Goal: Task Accomplishment & Management: Manage account settings

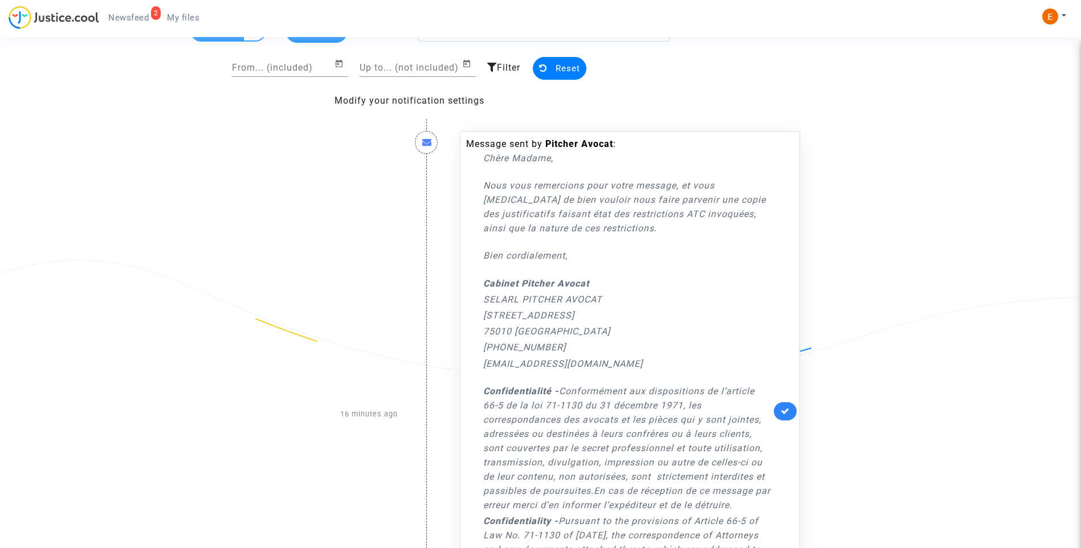
scroll to position [114, 0]
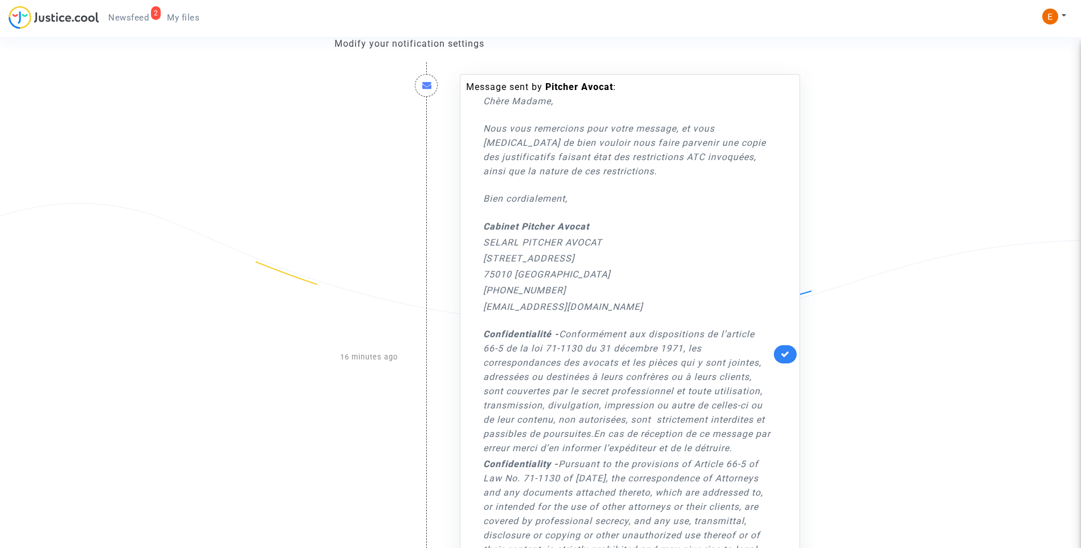
click at [777, 353] on link at bounding box center [785, 354] width 23 height 18
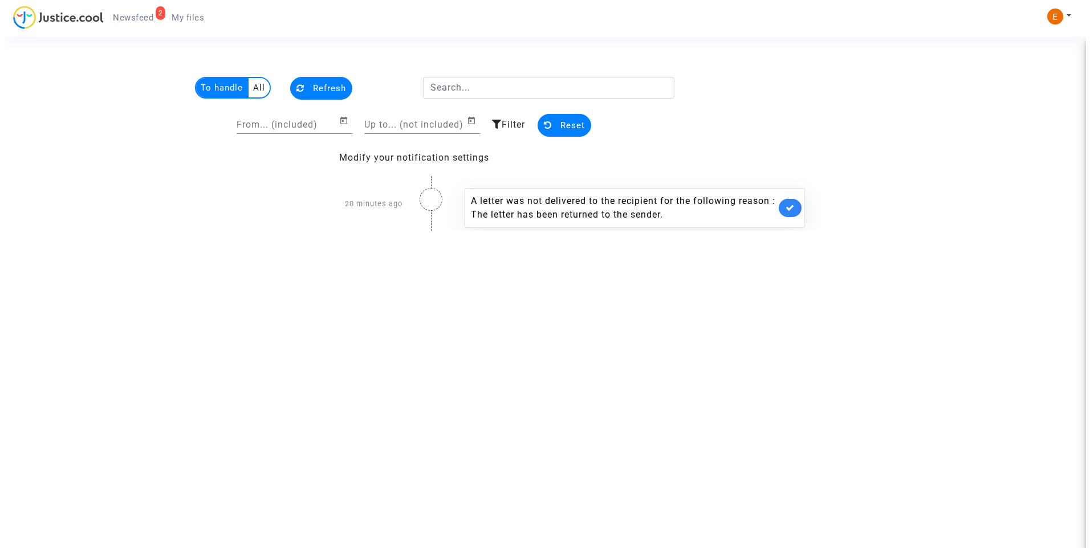
scroll to position [0, 0]
click at [788, 206] on icon at bounding box center [789, 207] width 9 height 9
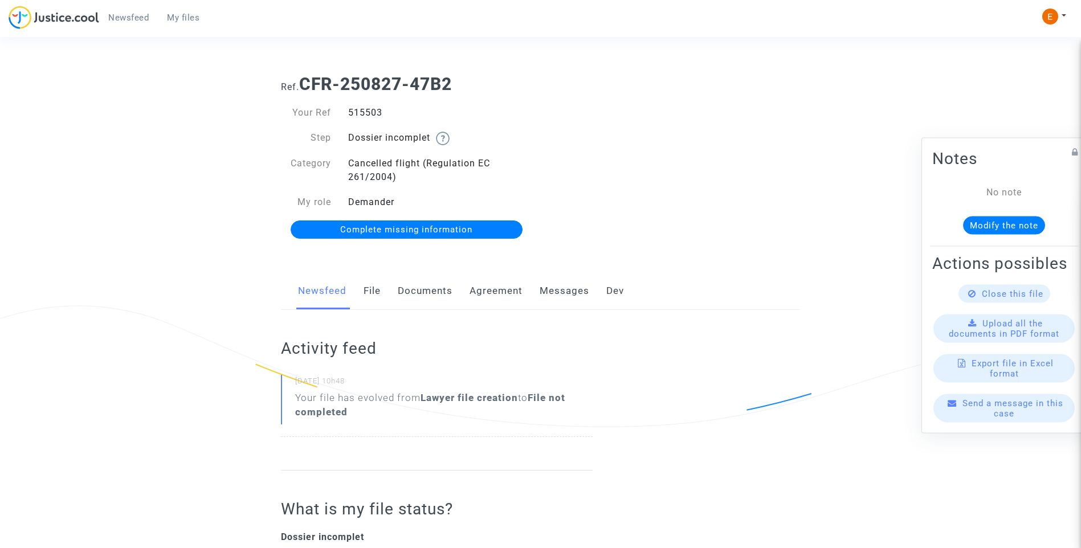
click at [425, 289] on link "Documents" at bounding box center [425, 291] width 55 height 38
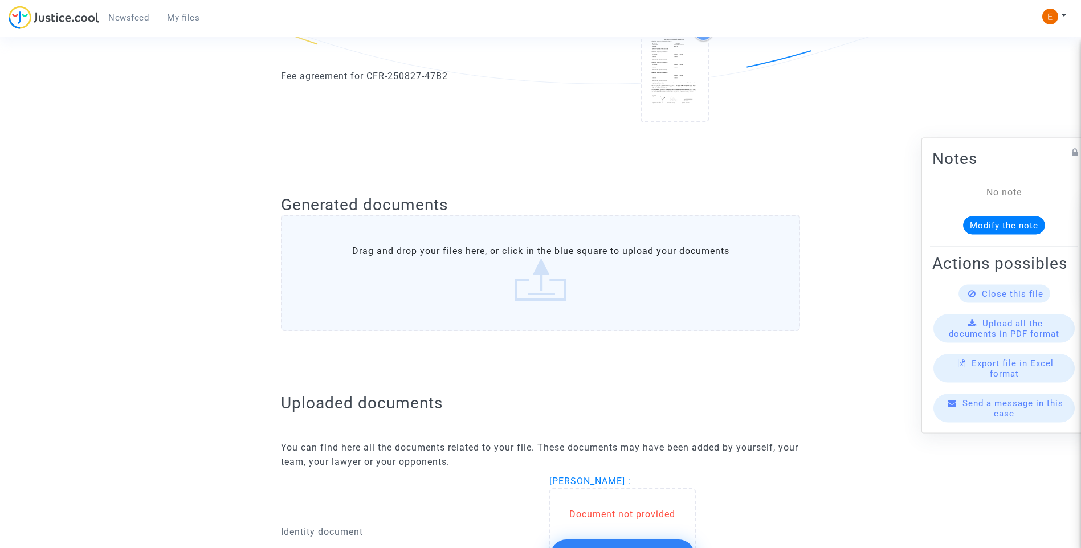
scroll to position [606, 0]
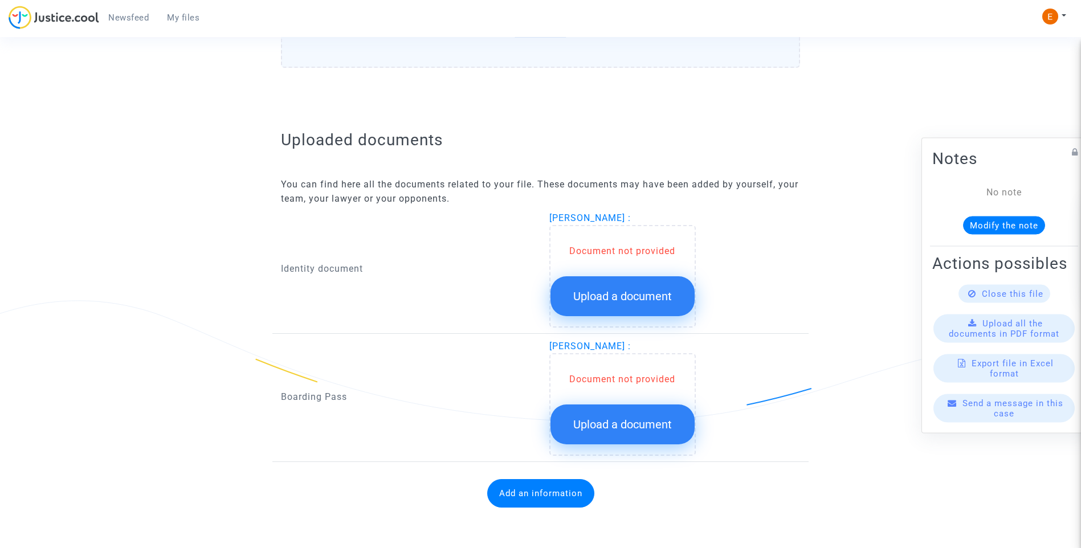
click at [659, 305] on button "Upload a document" at bounding box center [622, 296] width 144 height 40
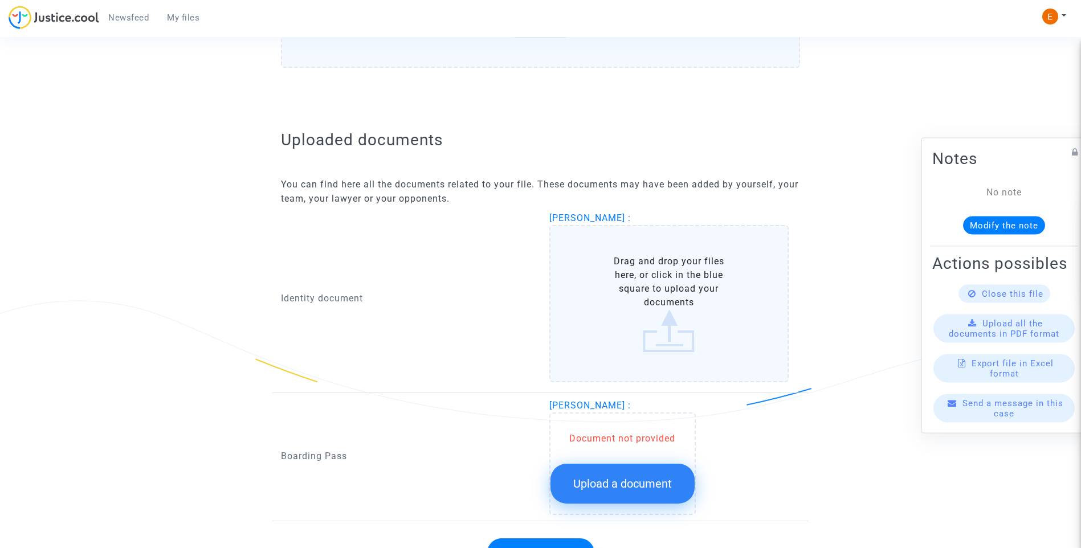
click at [677, 480] on button "Upload a document" at bounding box center [622, 484] width 144 height 40
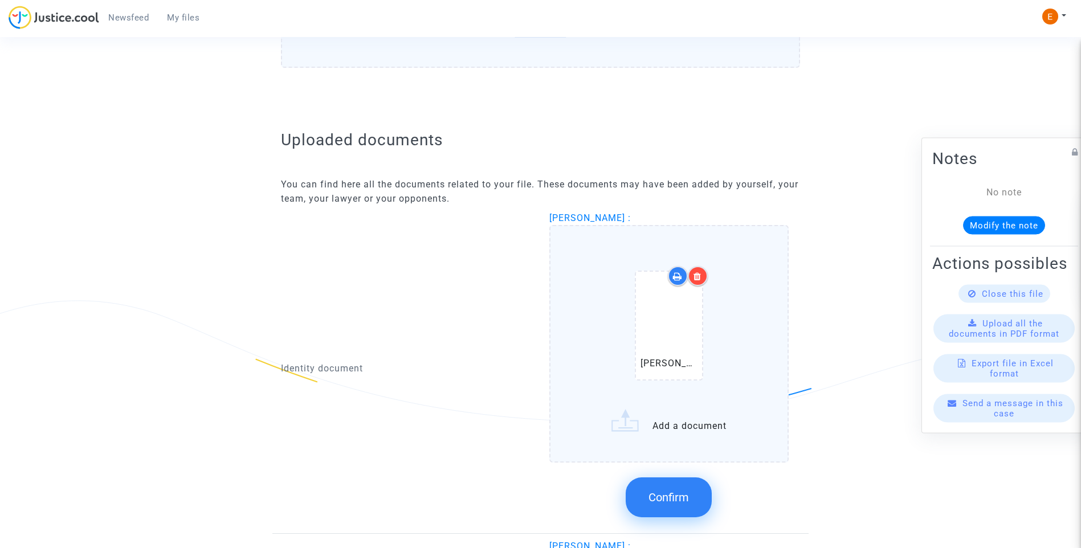
click at [697, 274] on icon at bounding box center [698, 276] width 8 height 9
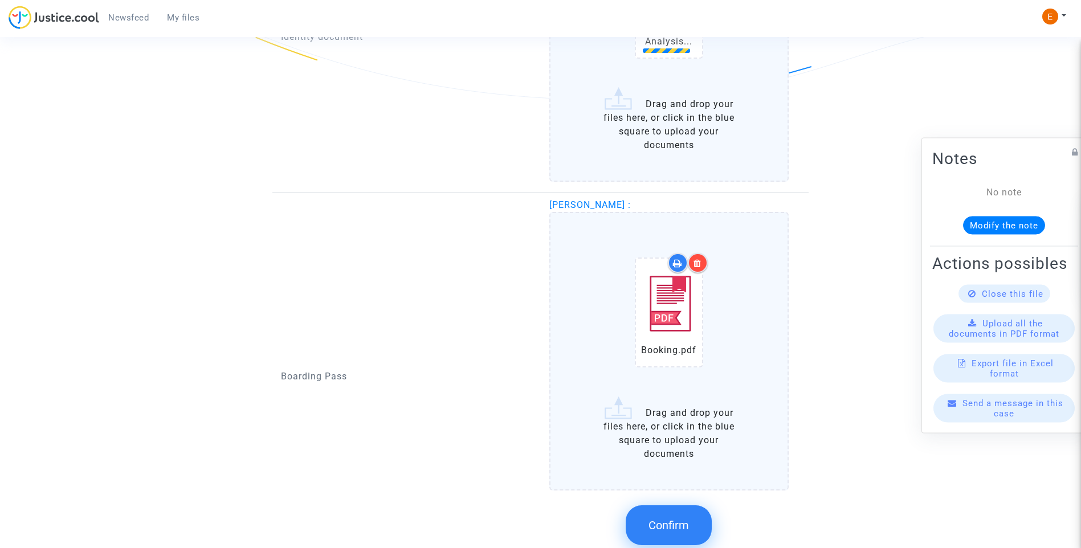
scroll to position [948, 0]
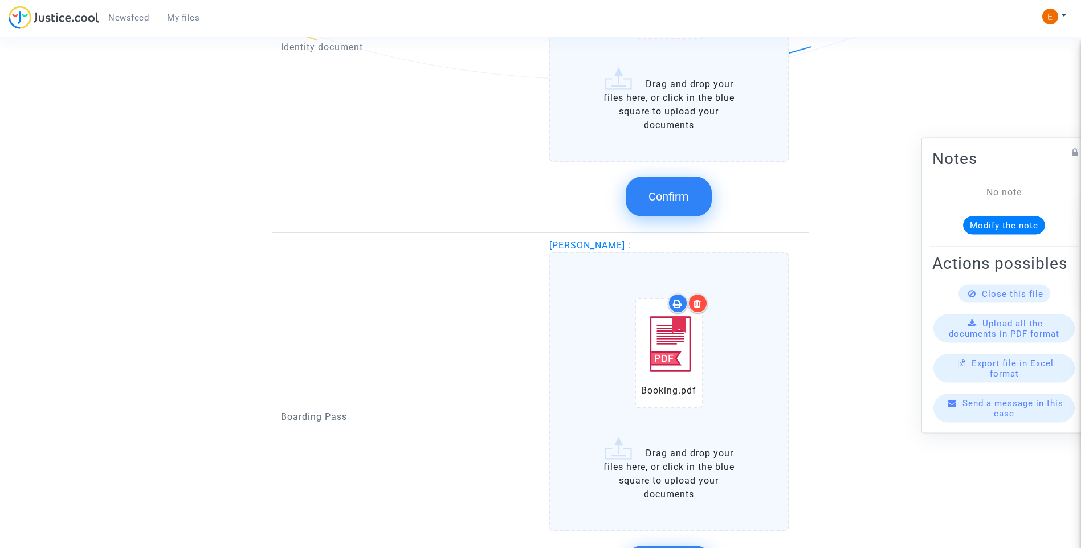
click at [679, 507] on label "Booking.pdf Drag and drop your files here, or click in the blue square to uploa…" at bounding box center [669, 391] width 240 height 279
click at [0, 0] on input "Booking.pdf Drag and drop your files here, or click in the blue square to uploa…" at bounding box center [0, 0] width 0 height 0
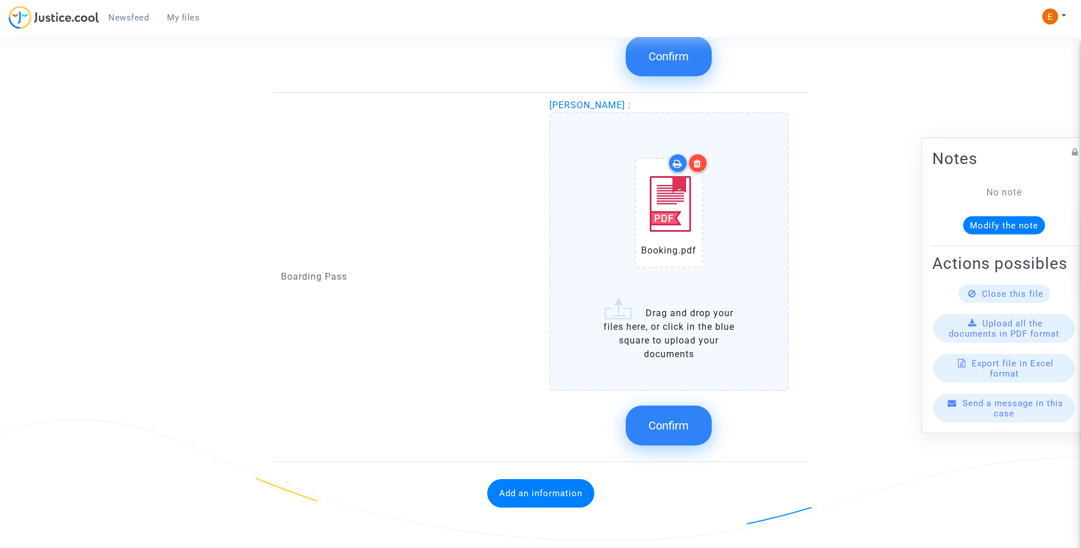
click at [682, 422] on span "Confirm" at bounding box center [669, 426] width 40 height 14
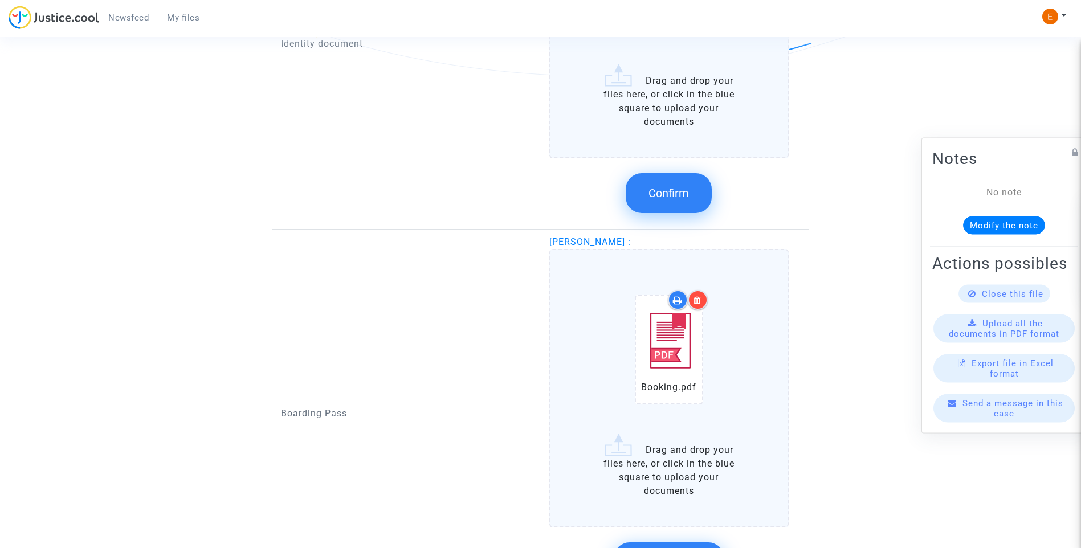
scroll to position [804, 0]
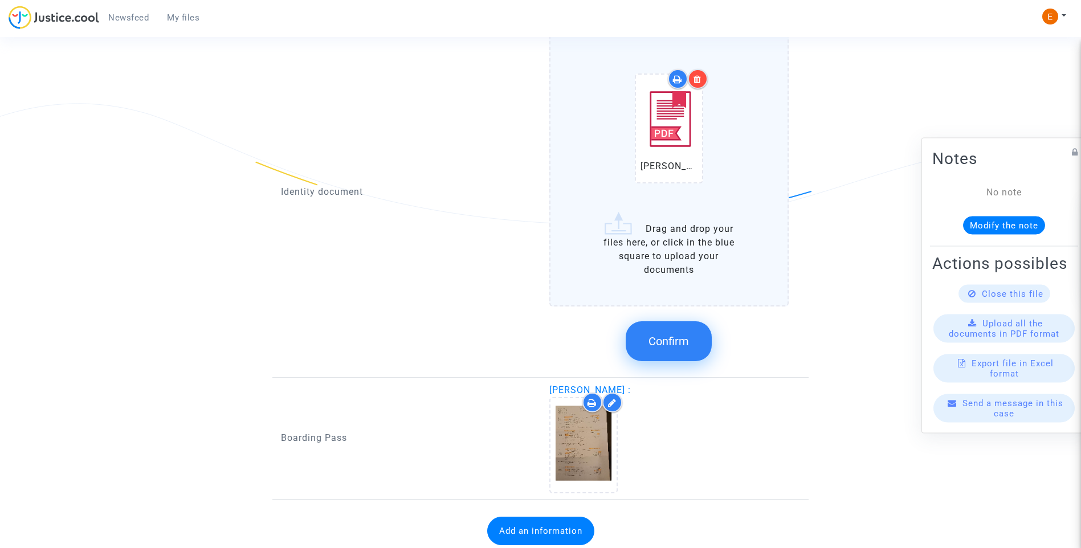
click at [694, 343] on button "Confirm" at bounding box center [669, 341] width 86 height 40
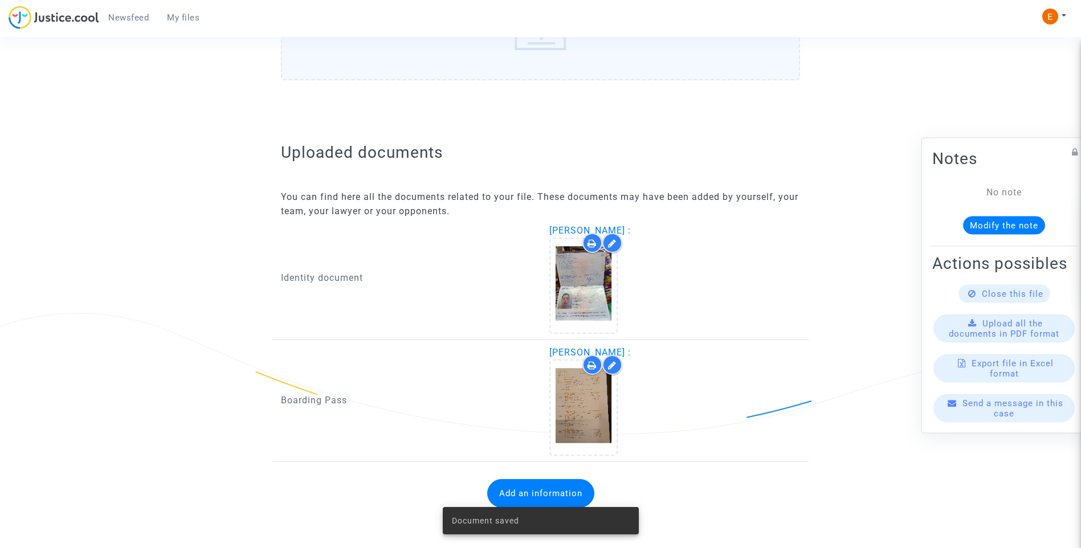
scroll to position [594, 0]
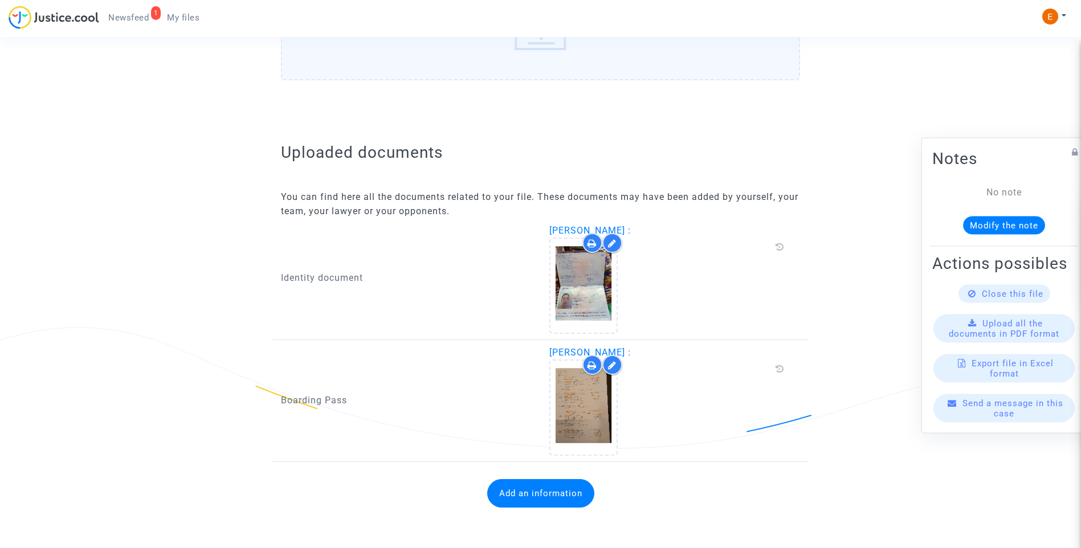
click at [573, 497] on button "Add an information" at bounding box center [540, 493] width 107 height 28
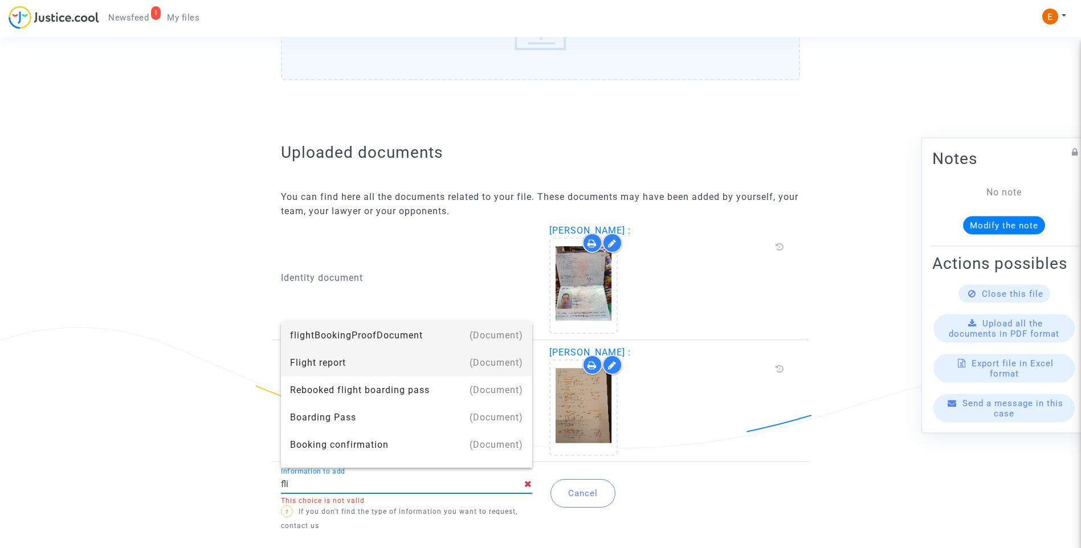
click at [356, 357] on div "Flight report" at bounding box center [406, 362] width 233 height 27
type input "Flight report"
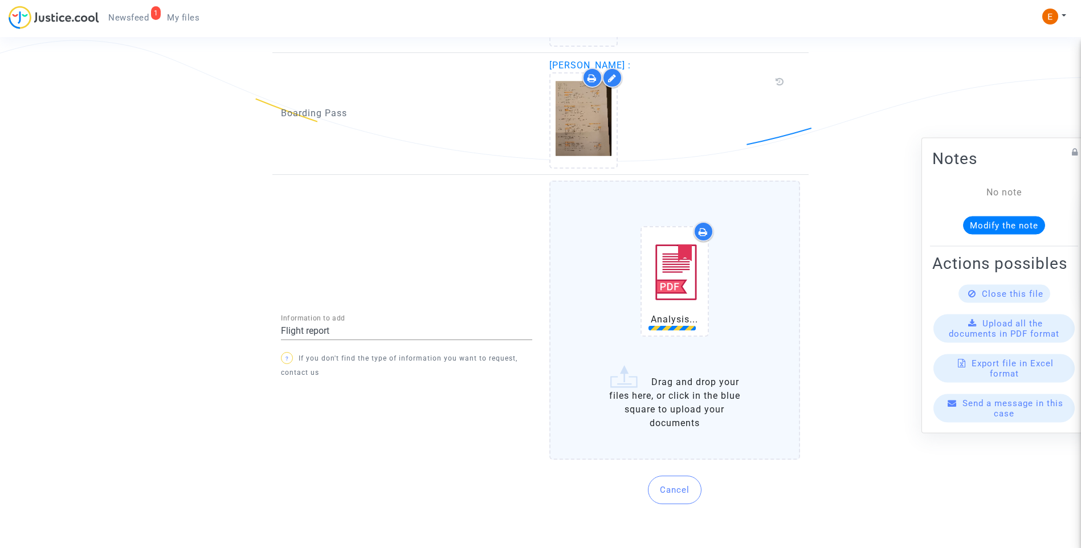
scroll to position [869, 0]
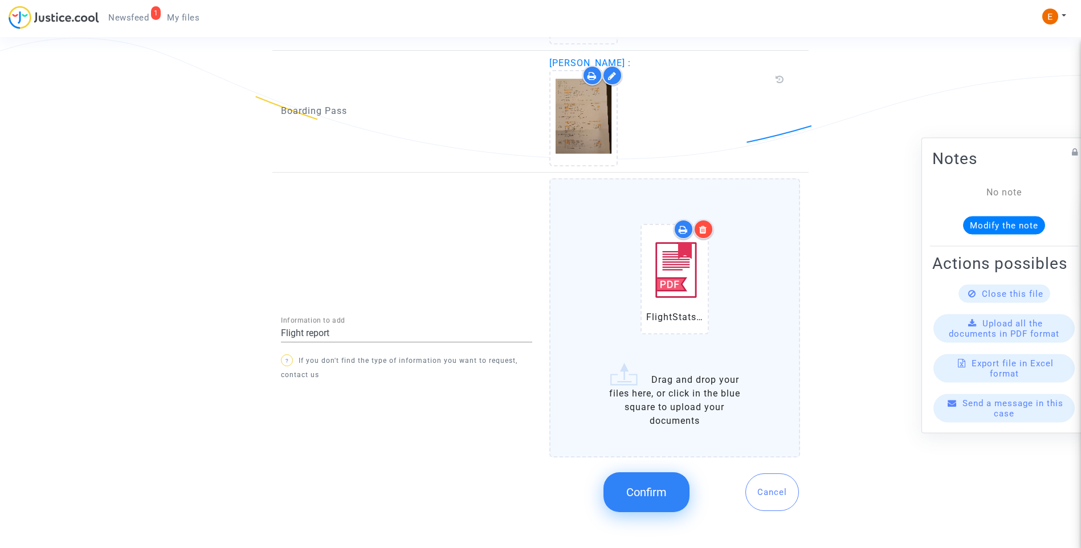
drag, startPoint x: 654, startPoint y: 494, endPoint x: 529, endPoint y: 437, distance: 137.2
click at [655, 495] on span "Confirm" at bounding box center [646, 493] width 40 height 14
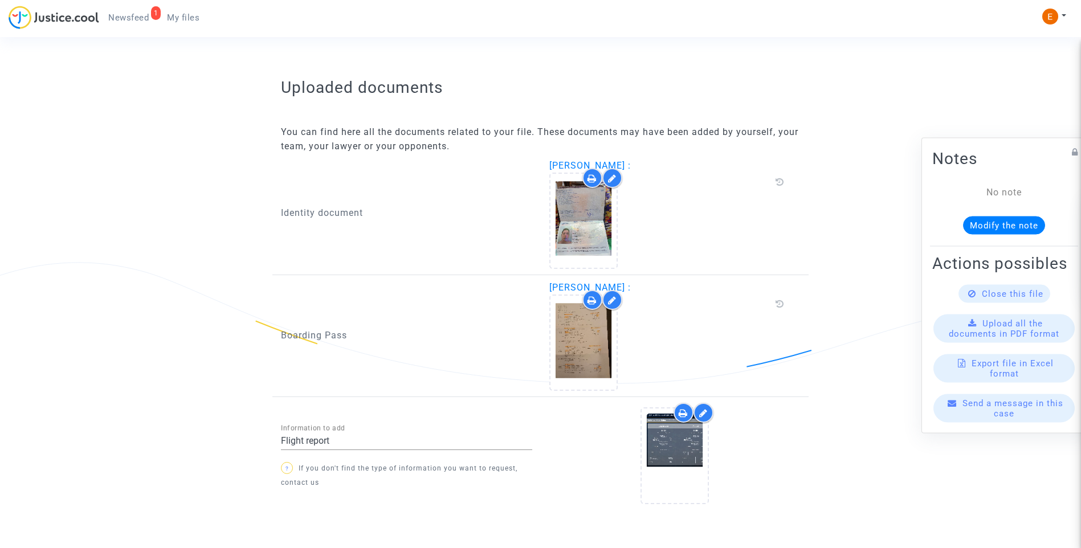
scroll to position [688, 0]
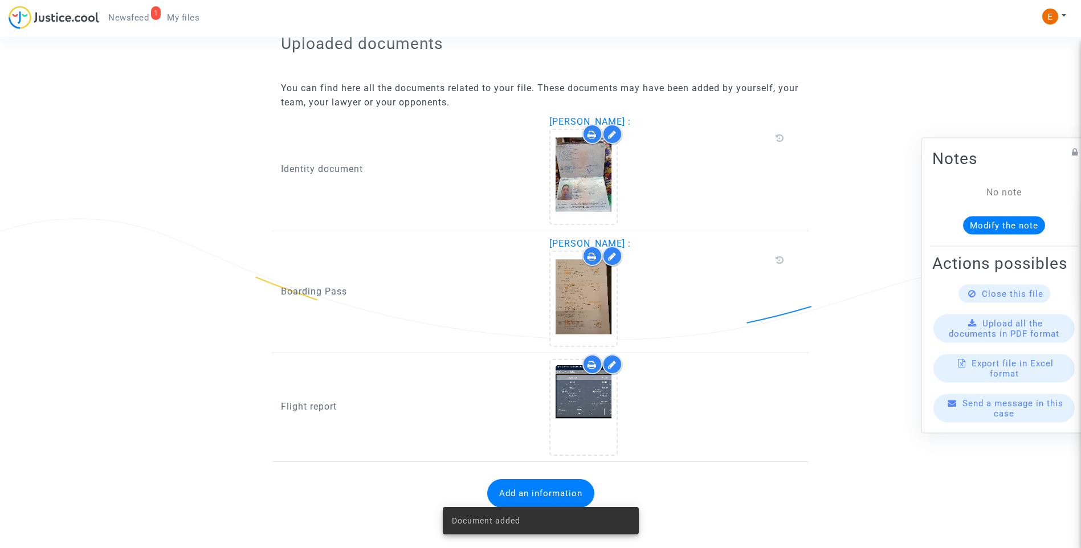
click at [145, 21] on span "Newsfeed" at bounding box center [128, 18] width 40 height 10
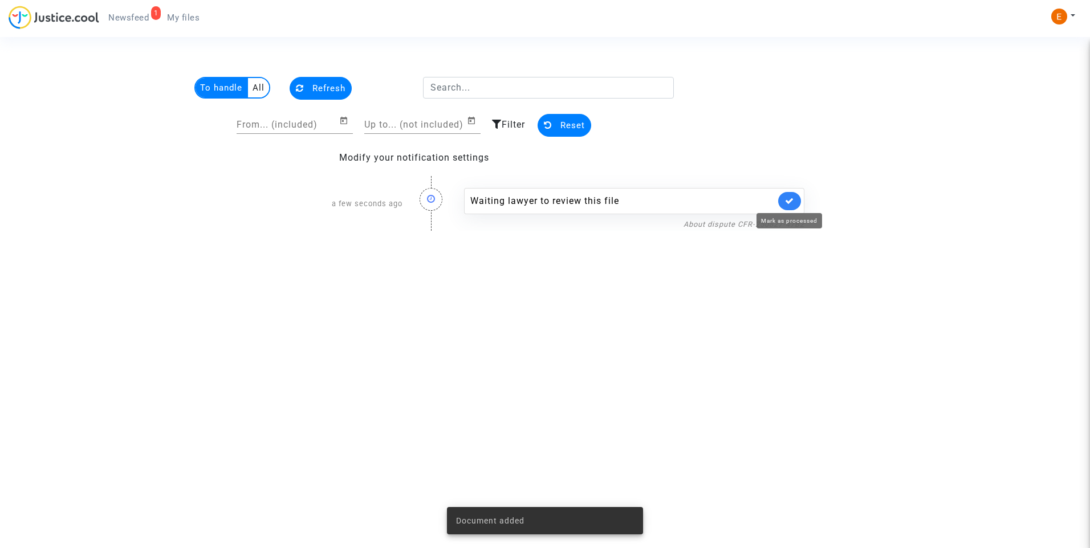
click at [784, 198] on link at bounding box center [789, 201] width 23 height 18
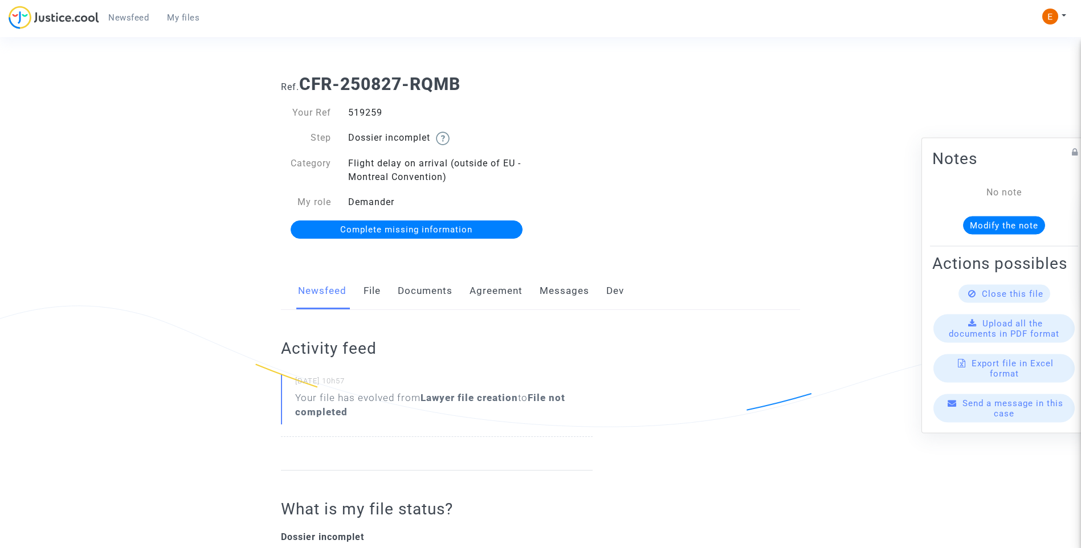
click at [417, 286] on link "Documents" at bounding box center [425, 291] width 55 height 38
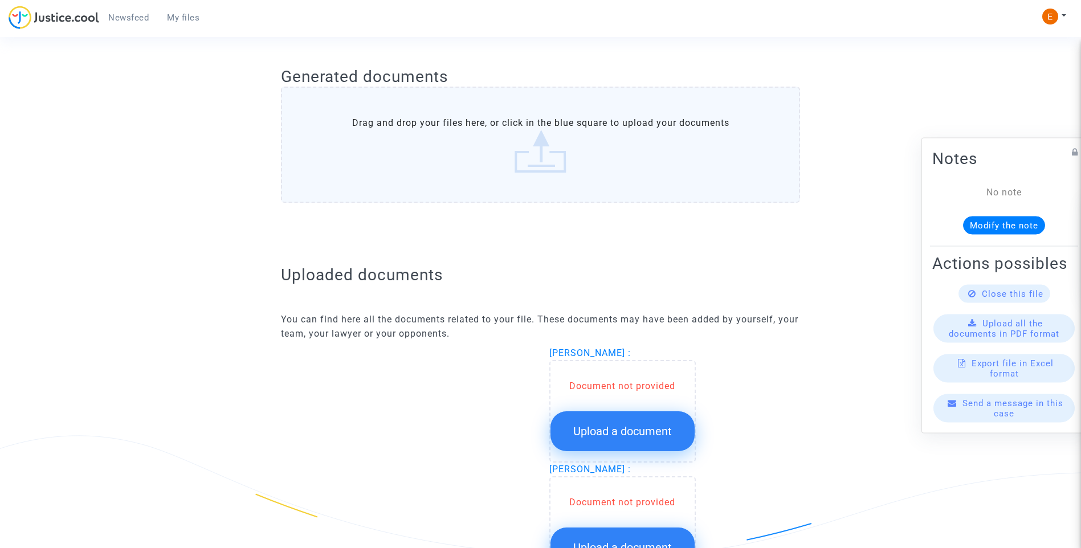
scroll to position [627, 0]
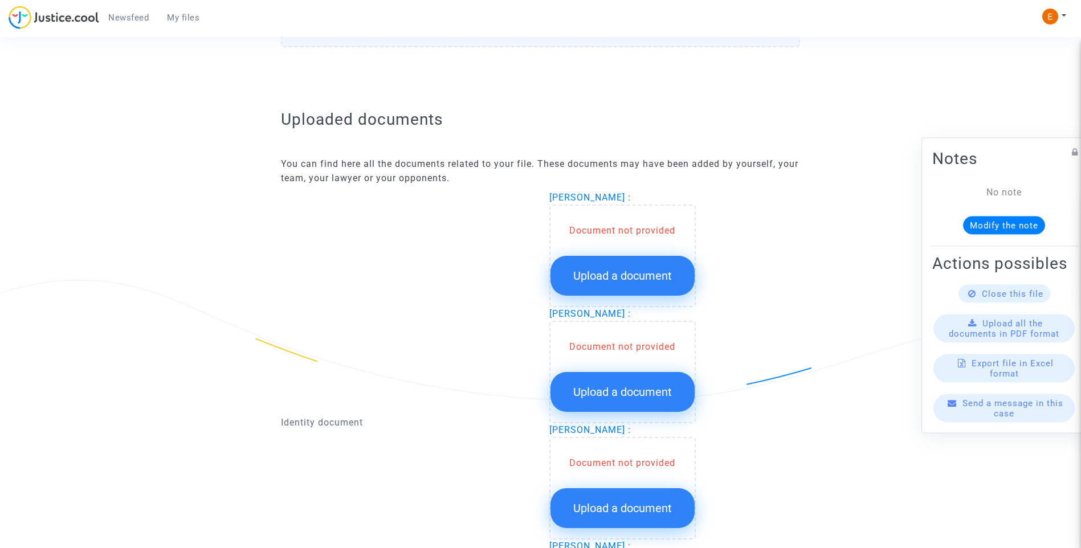
click at [626, 267] on button "Upload a document" at bounding box center [622, 276] width 144 height 40
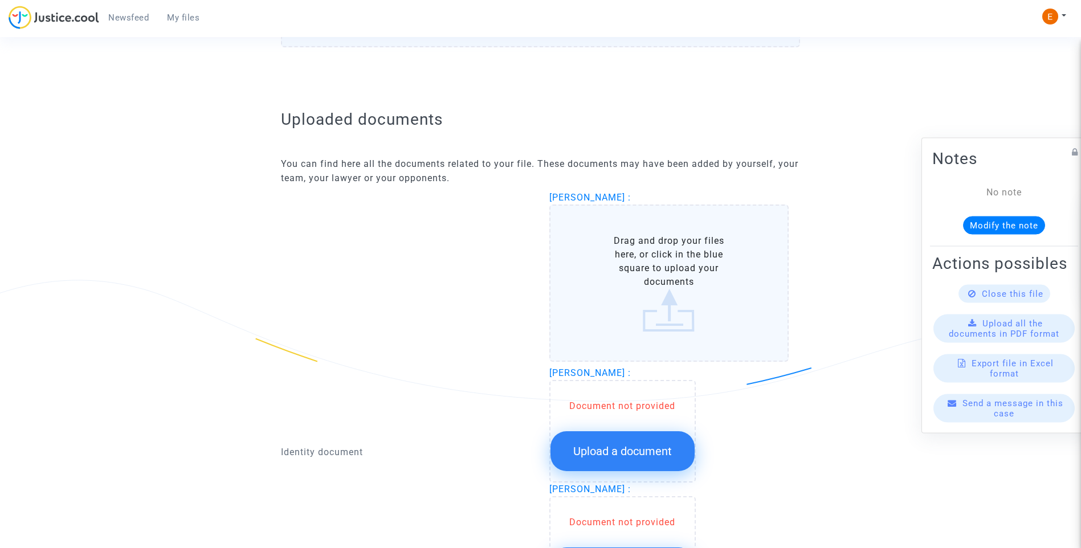
click at [659, 450] on span "Upload a document" at bounding box center [622, 451] width 99 height 14
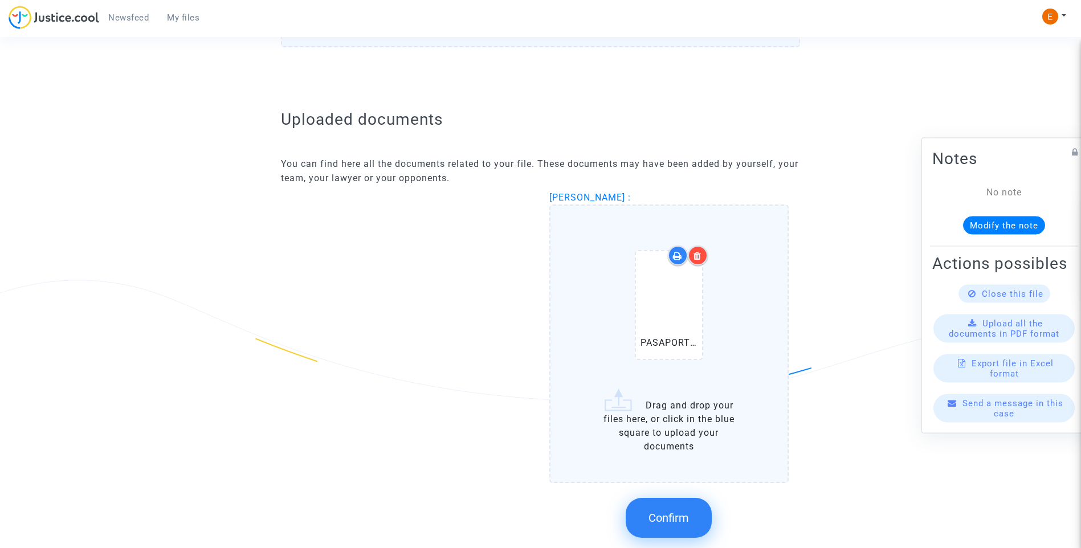
click at [705, 254] on div at bounding box center [698, 256] width 20 height 20
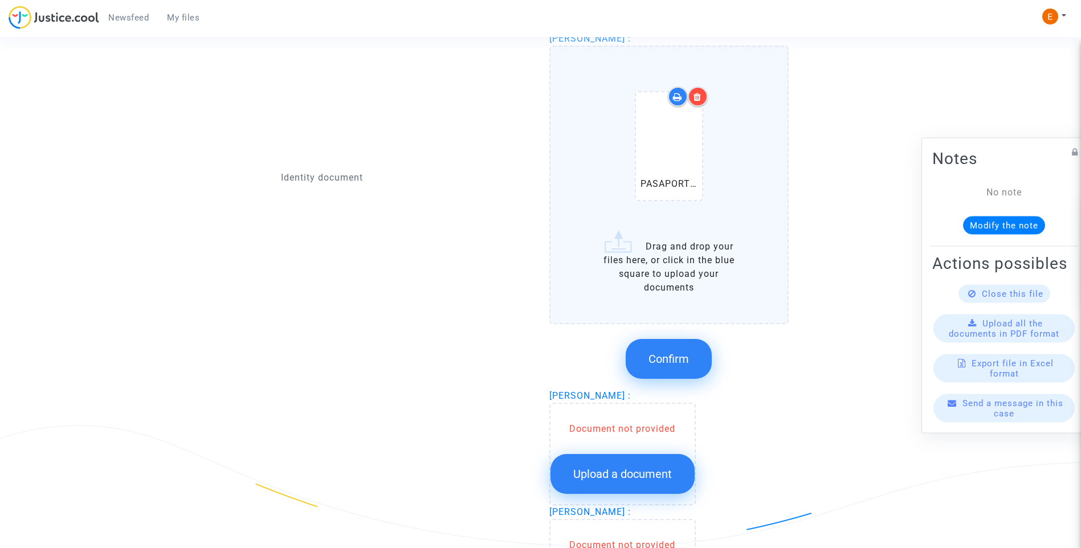
click at [678, 346] on button "Confirm" at bounding box center [669, 359] width 86 height 40
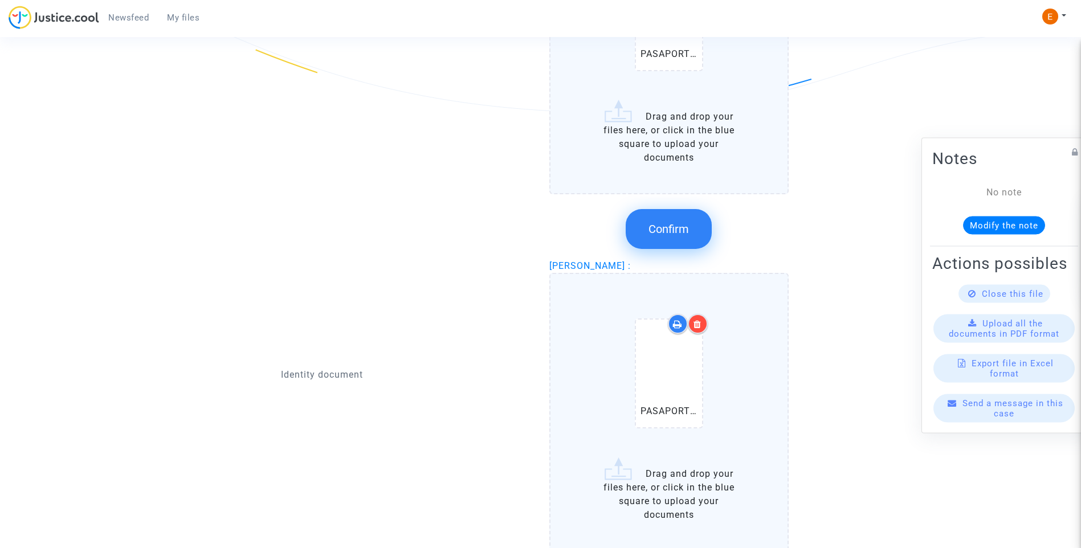
scroll to position [798, 0]
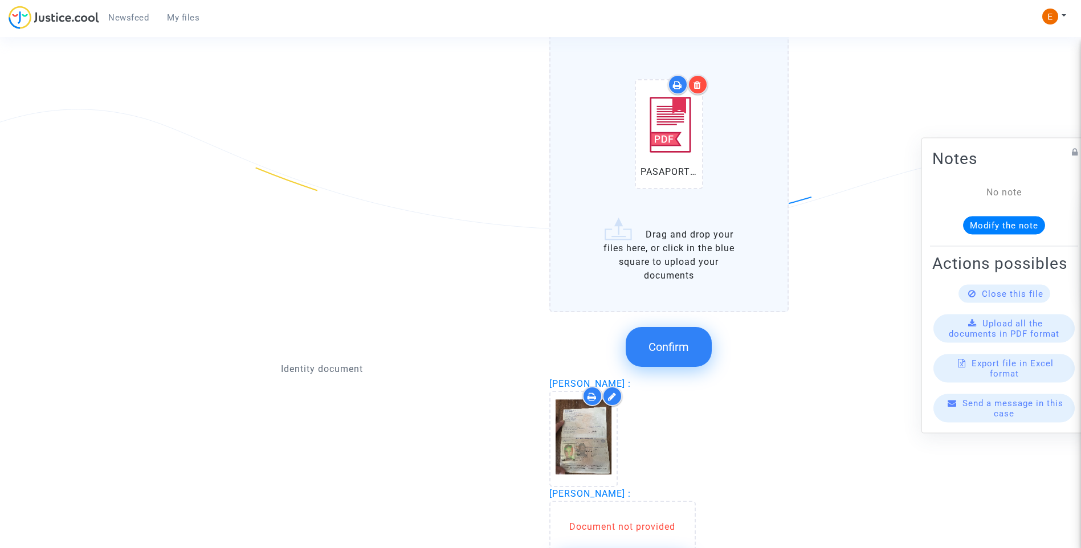
click at [682, 350] on span "Confirm" at bounding box center [669, 347] width 40 height 14
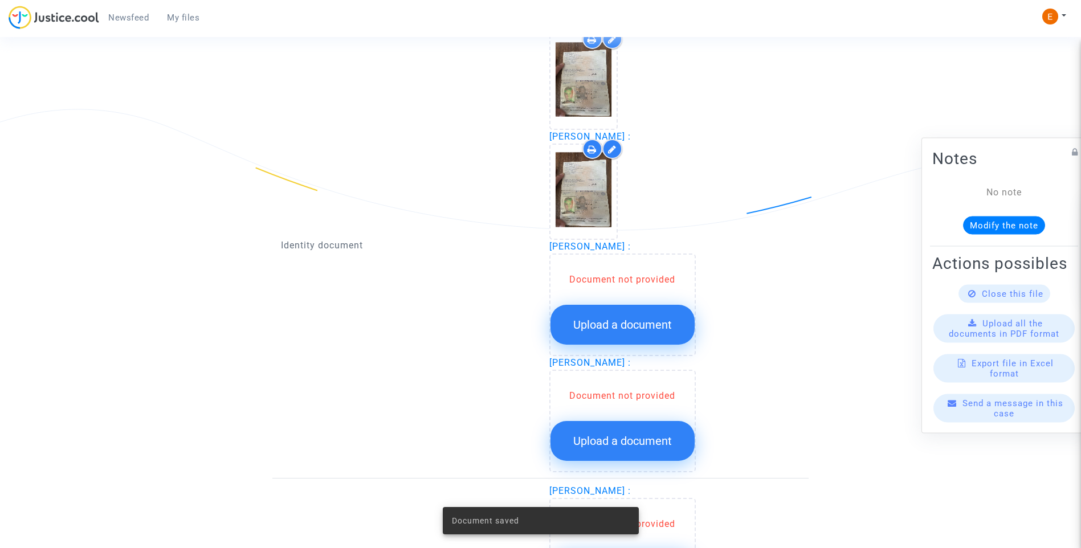
click at [668, 310] on button "Upload a document" at bounding box center [622, 325] width 144 height 40
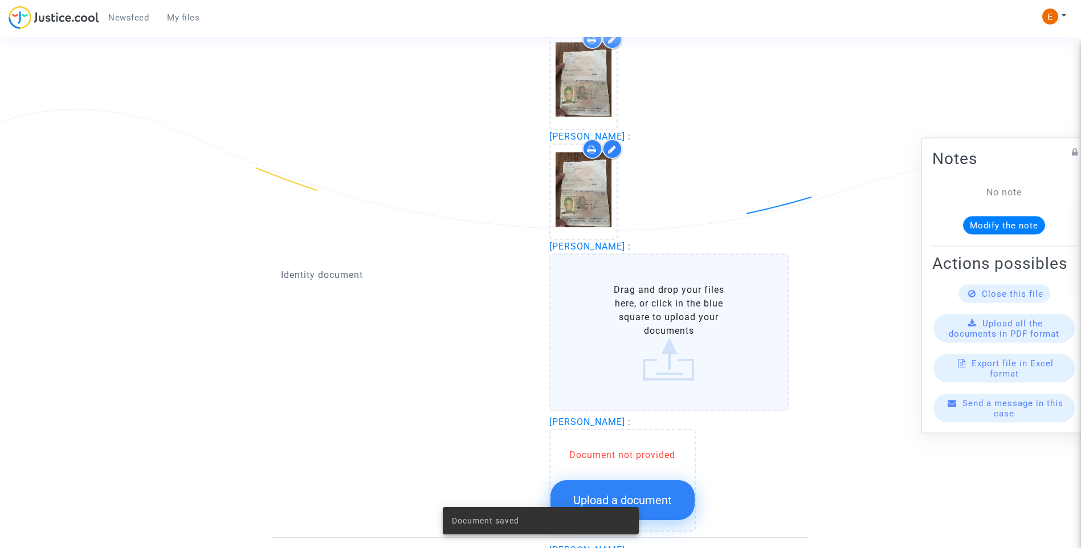
scroll to position [855, 0]
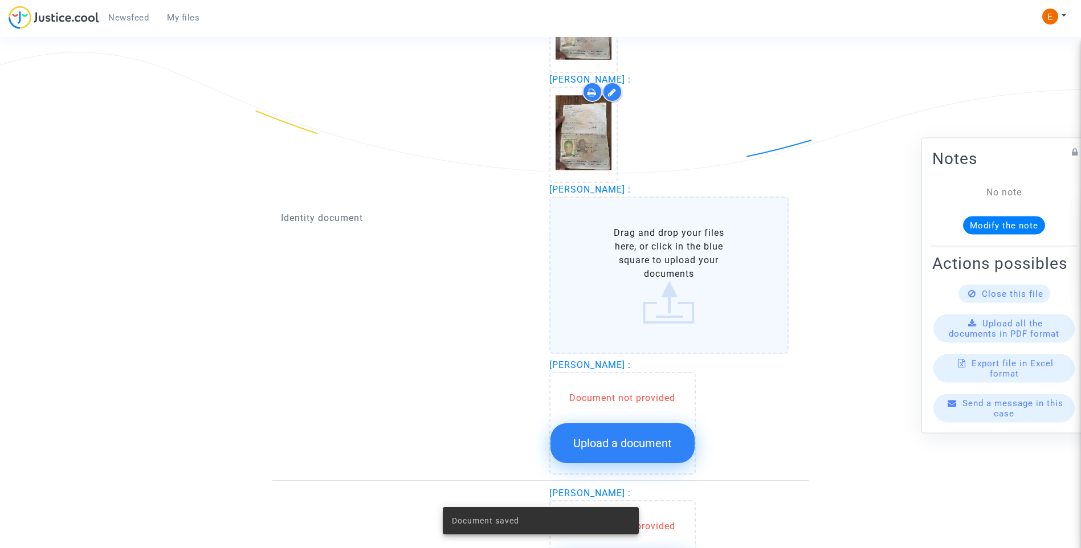
click at [654, 439] on span "Upload a document" at bounding box center [622, 444] width 99 height 14
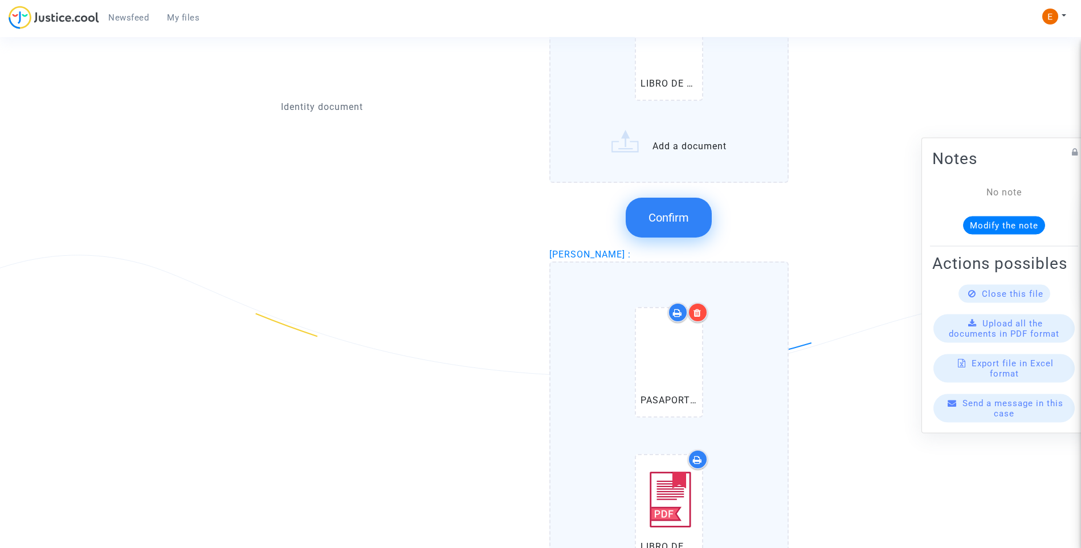
scroll to position [1083, 0]
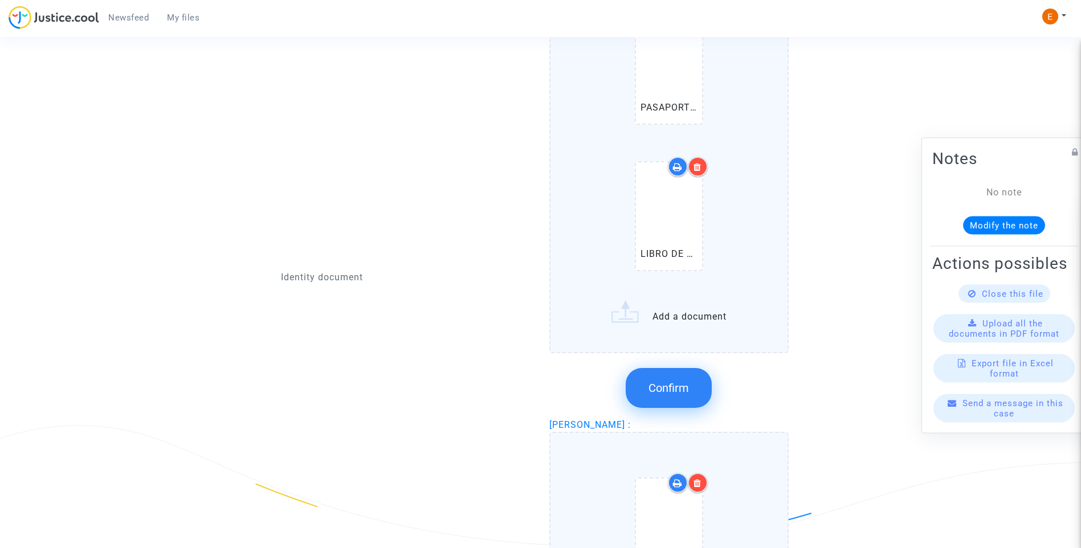
click at [683, 405] on button "Confirm" at bounding box center [669, 388] width 86 height 40
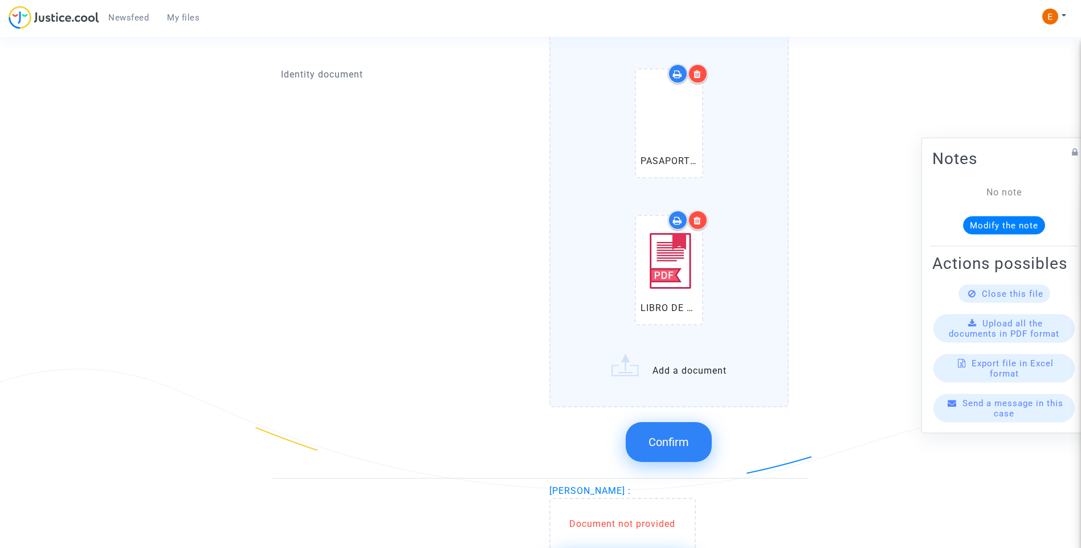
scroll to position [1140, 0]
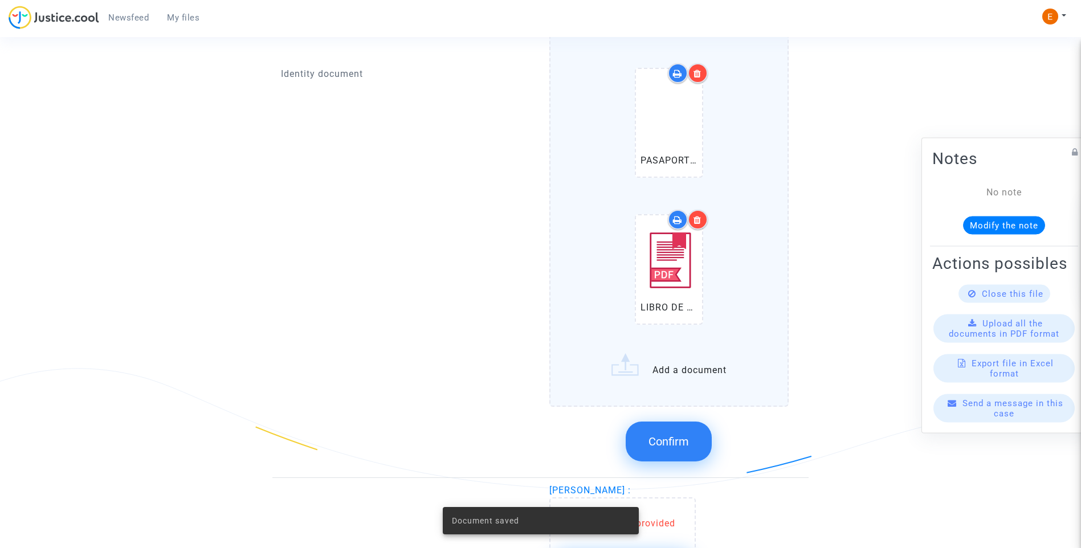
click at [678, 447] on span "Confirm" at bounding box center [669, 442] width 40 height 14
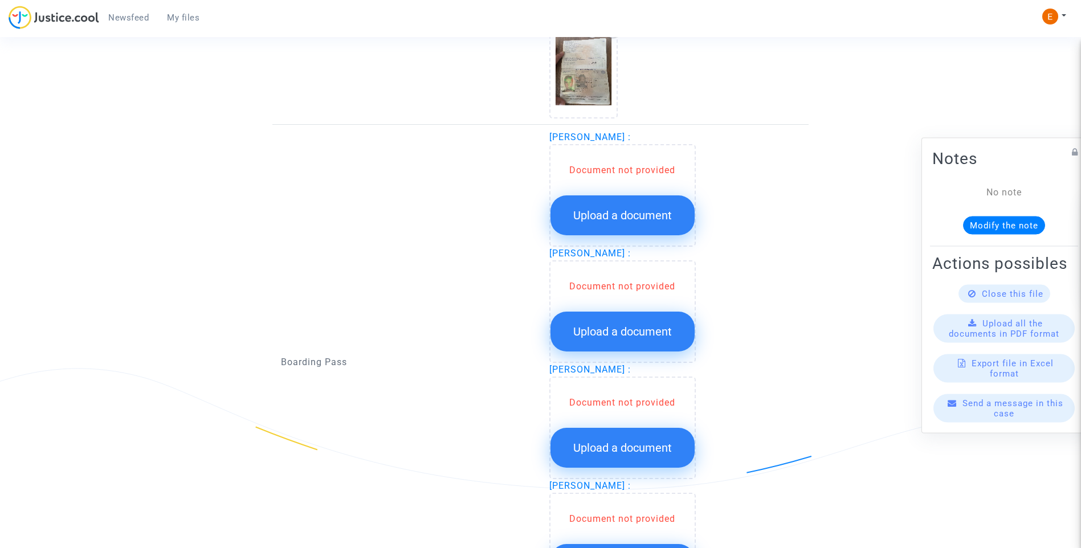
click at [618, 214] on span "Upload a document" at bounding box center [622, 216] width 99 height 14
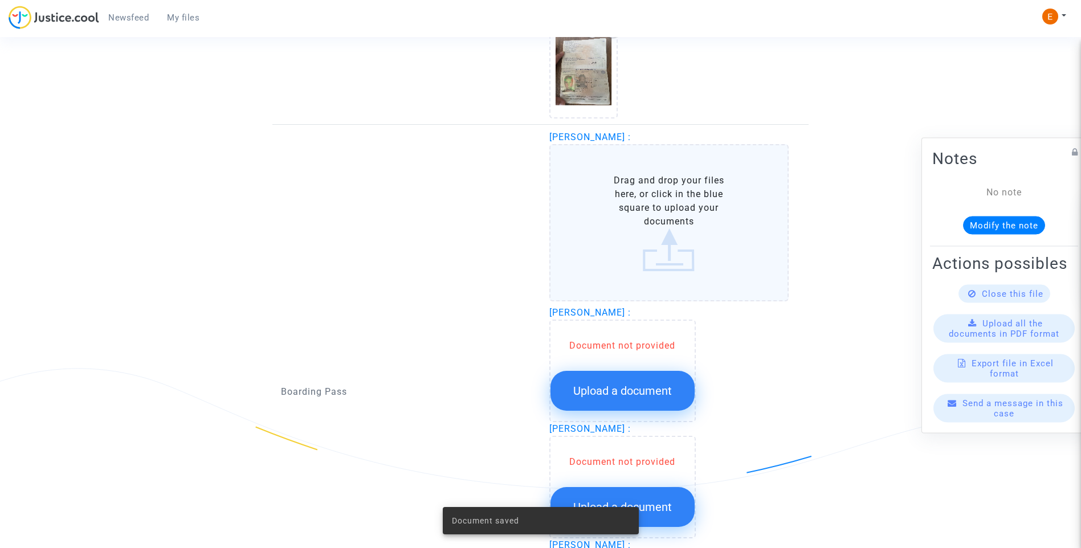
click at [635, 397] on span "Upload a document" at bounding box center [622, 391] width 99 height 14
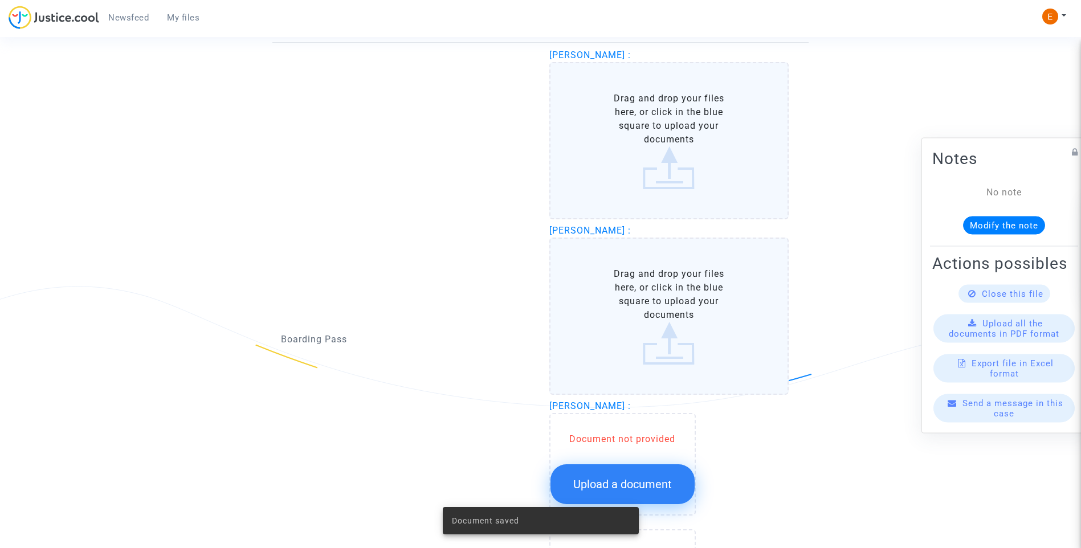
scroll to position [1368, 0]
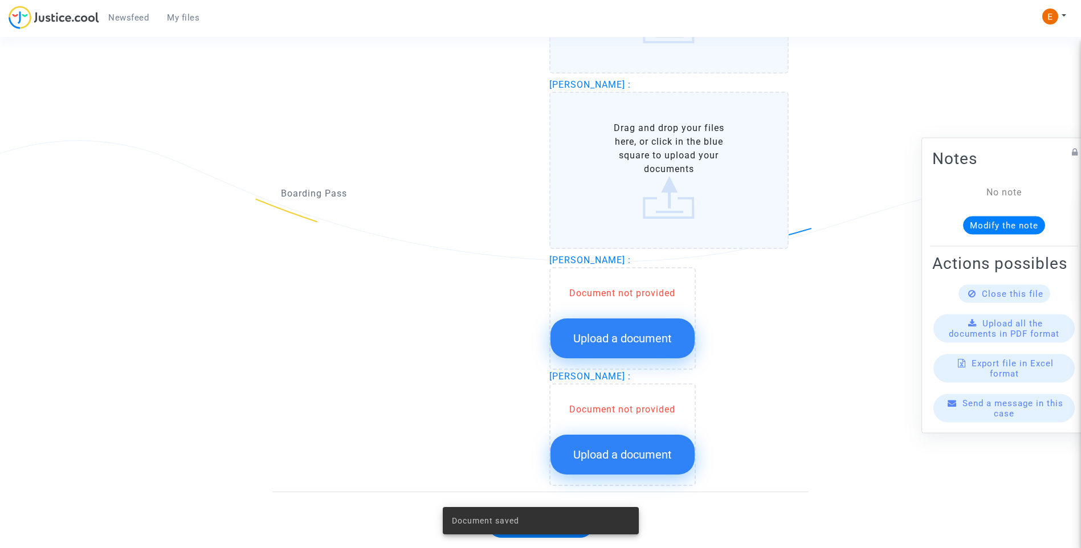
click at [641, 344] on span "Upload a document" at bounding box center [622, 339] width 99 height 14
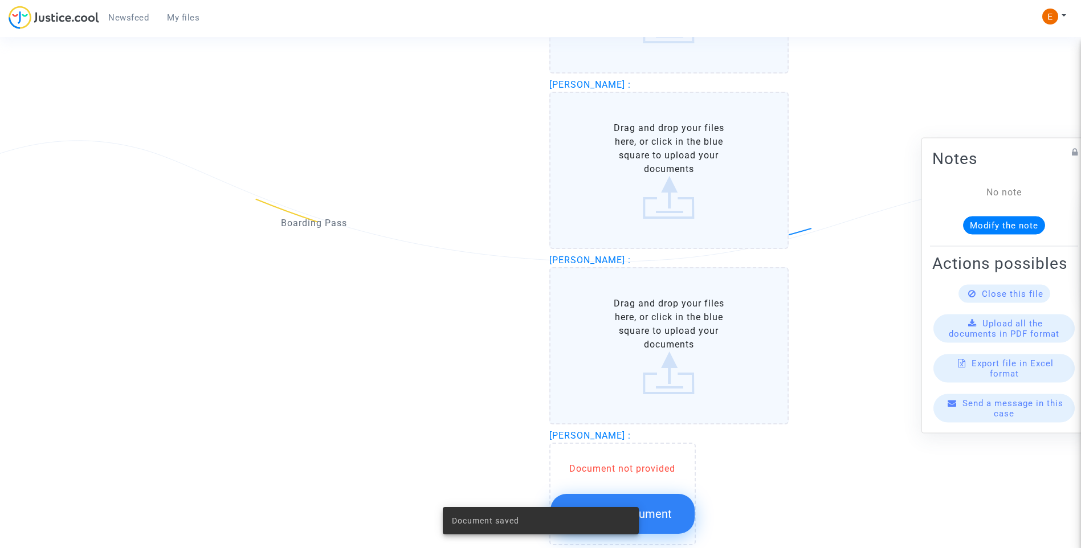
click at [675, 504] on button "Upload a document" at bounding box center [622, 514] width 144 height 40
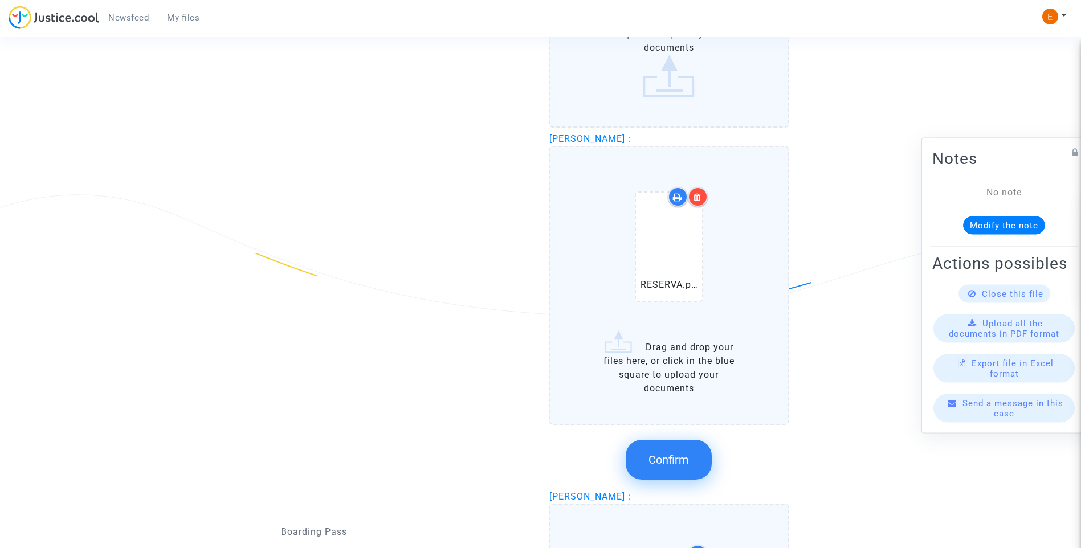
scroll to position [1311, 0]
click at [704, 206] on div at bounding box center [698, 200] width 20 height 20
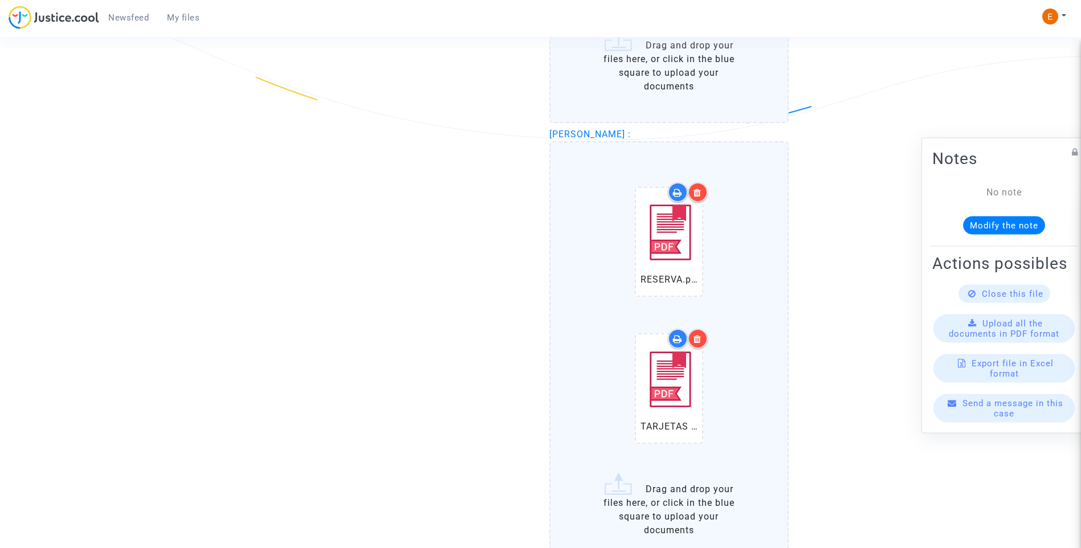
scroll to position [2279, 0]
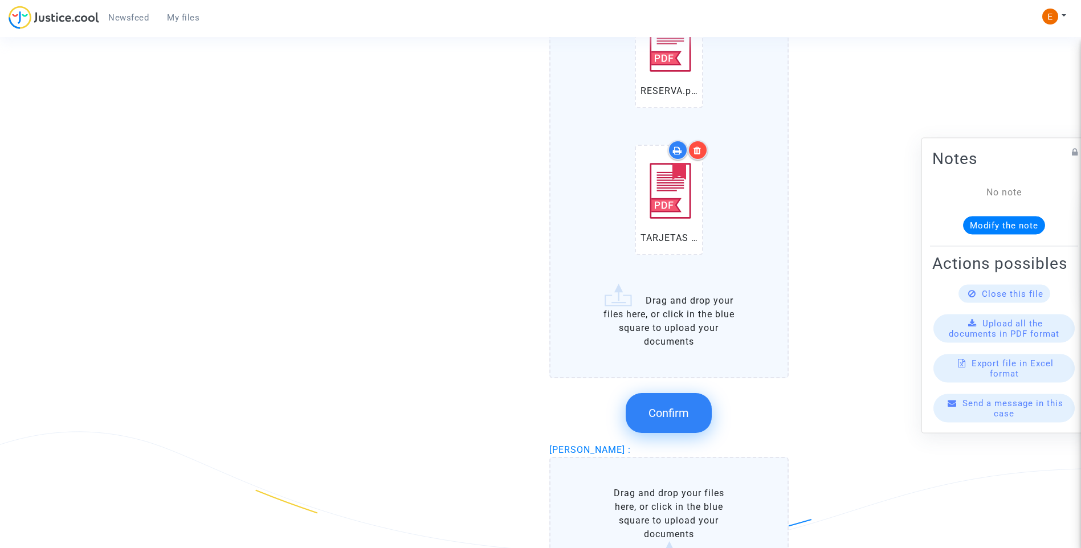
click at [672, 415] on span "Confirm" at bounding box center [669, 413] width 40 height 14
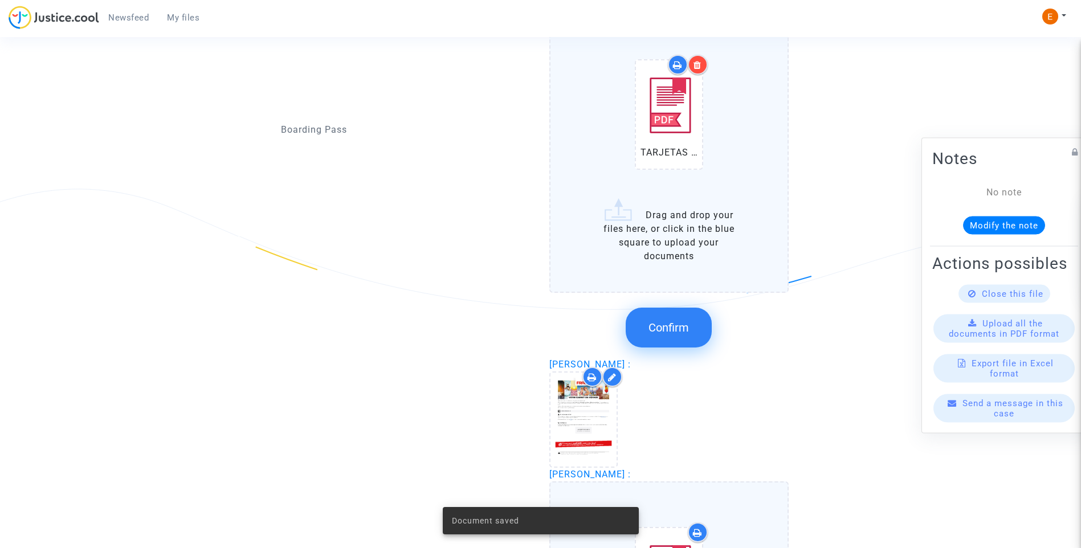
click at [686, 329] on span "Confirm" at bounding box center [669, 328] width 40 height 14
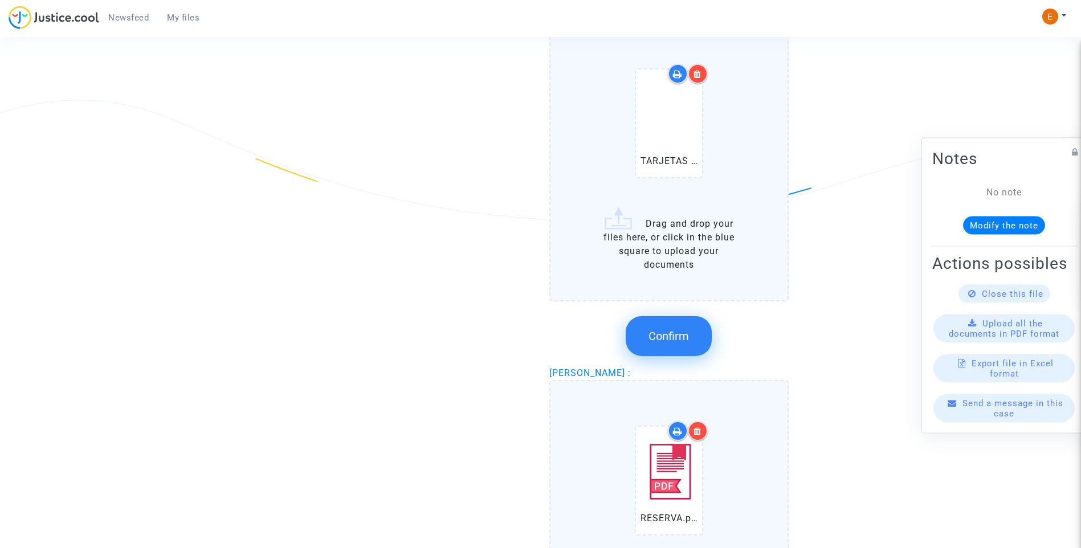
click at [690, 332] on button "Confirm" at bounding box center [669, 336] width 86 height 40
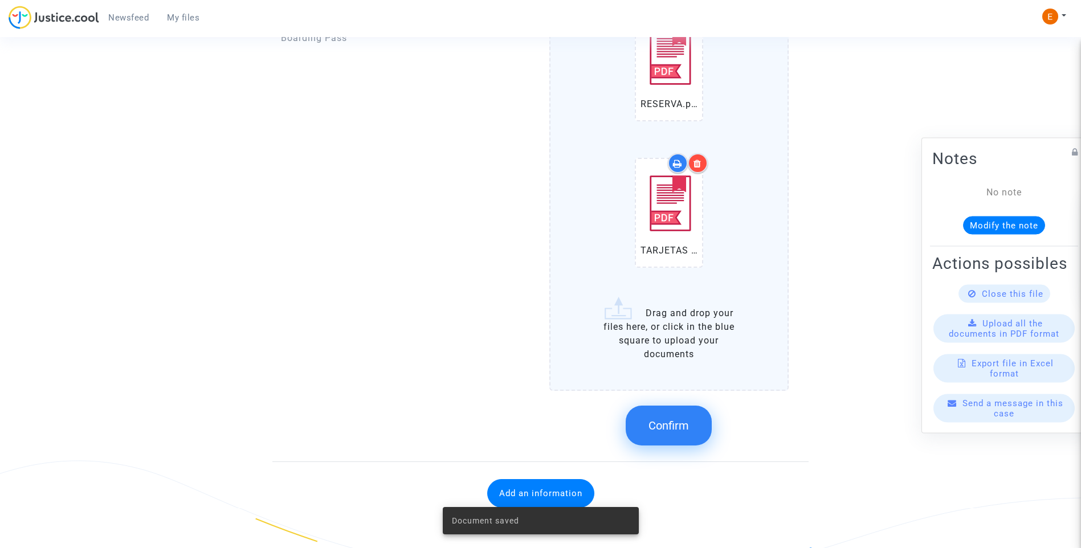
scroll to position [1649, 0]
click at [674, 423] on span "Confirm" at bounding box center [669, 426] width 40 height 14
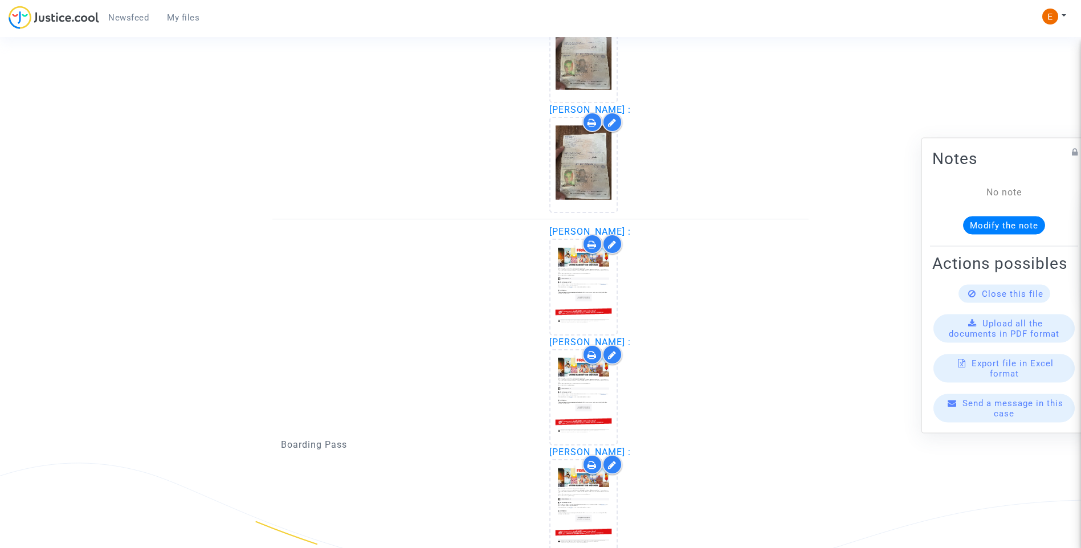
scroll to position [1198, 0]
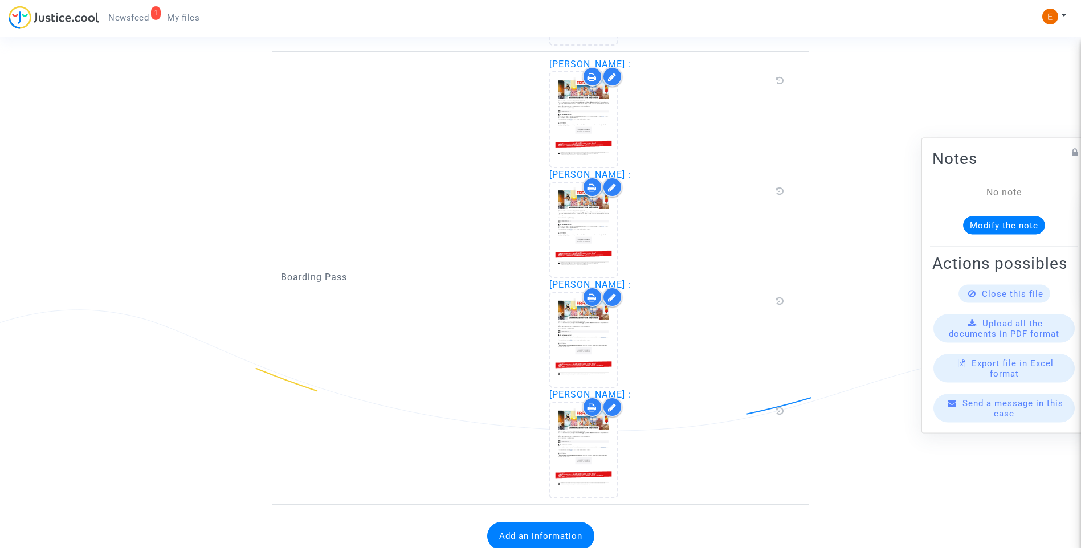
click at [564, 525] on button "Add an information" at bounding box center [540, 536] width 107 height 28
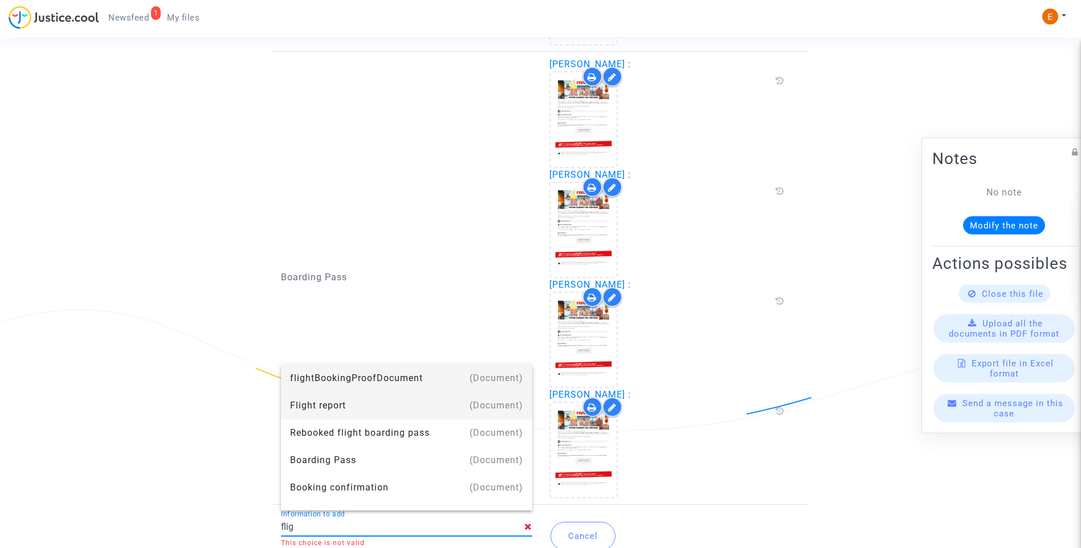
click at [381, 404] on div "Flight report" at bounding box center [406, 405] width 233 height 27
type input "Flight report"
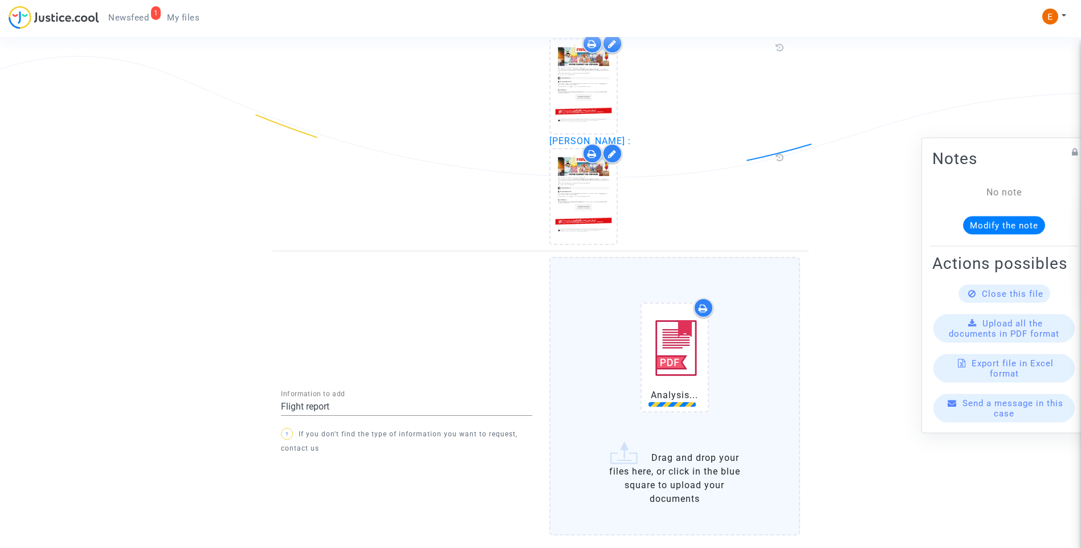
scroll to position [1530, 0]
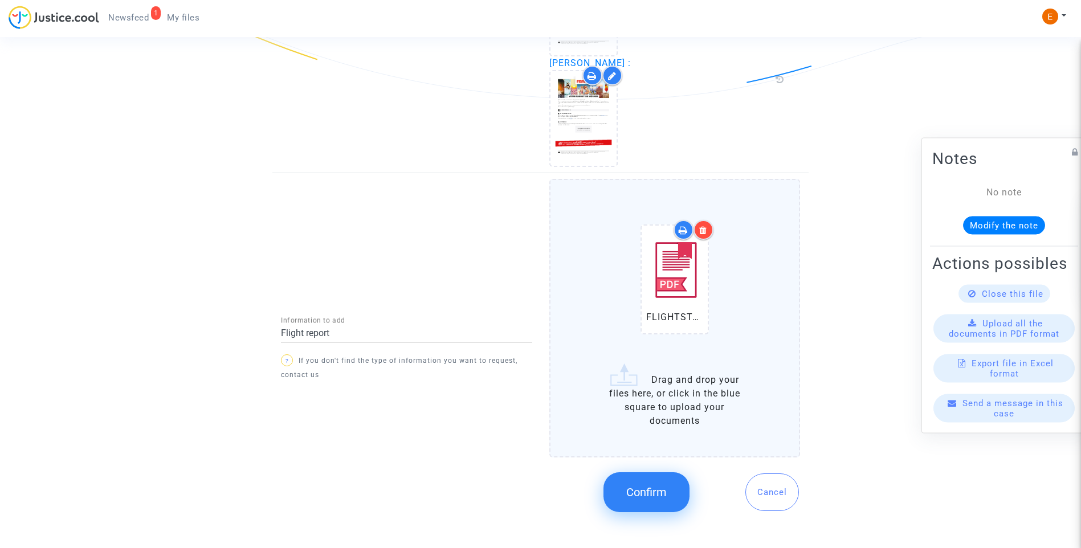
click at [661, 496] on span "Confirm" at bounding box center [646, 493] width 40 height 14
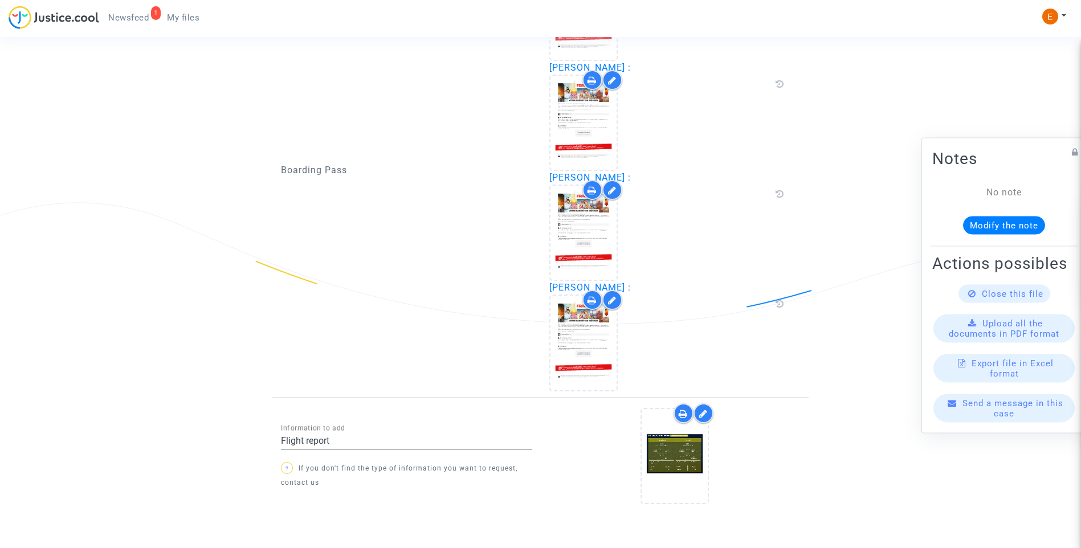
scroll to position [1349, 0]
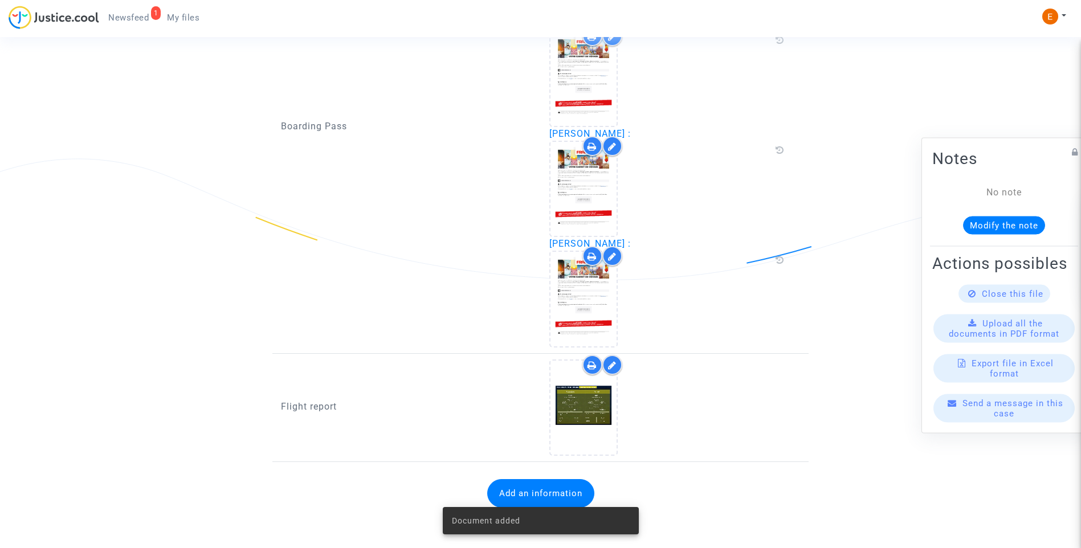
click at [137, 18] on span "Newsfeed" at bounding box center [128, 18] width 40 height 10
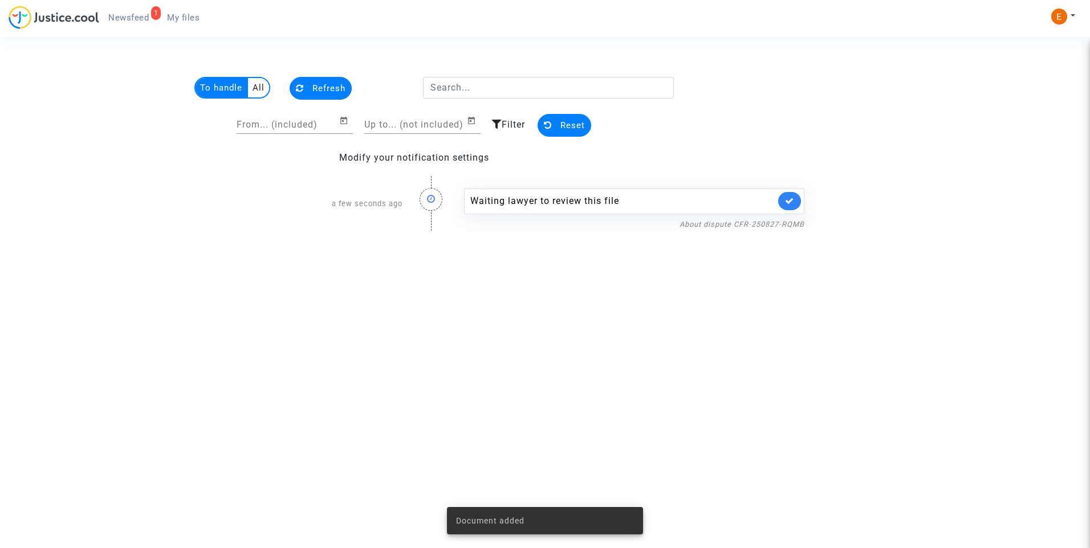
click at [797, 207] on link at bounding box center [789, 201] width 23 height 18
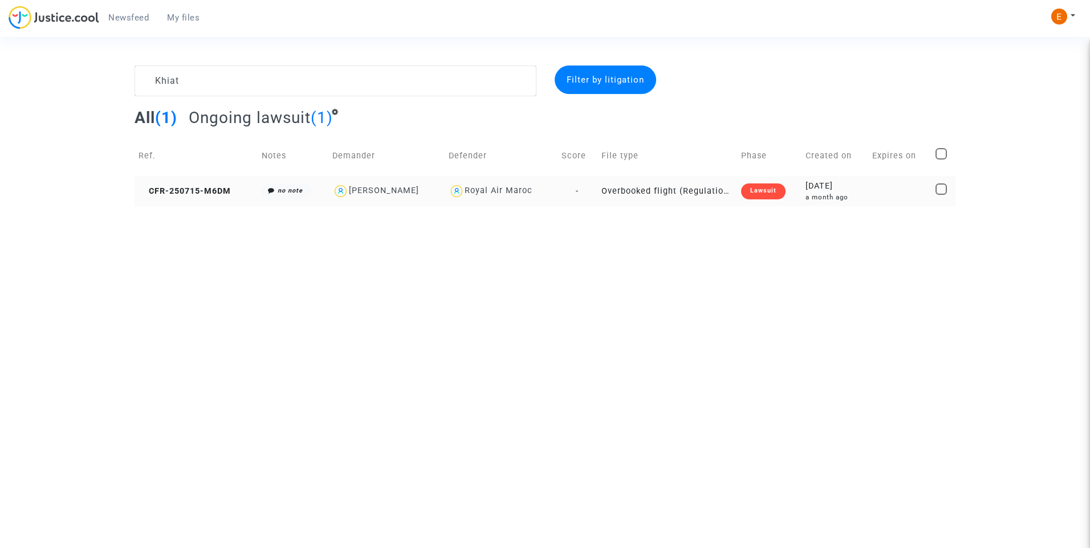
type textarea "Khiat"
click at [758, 196] on div "Lawsuit" at bounding box center [763, 191] width 44 height 16
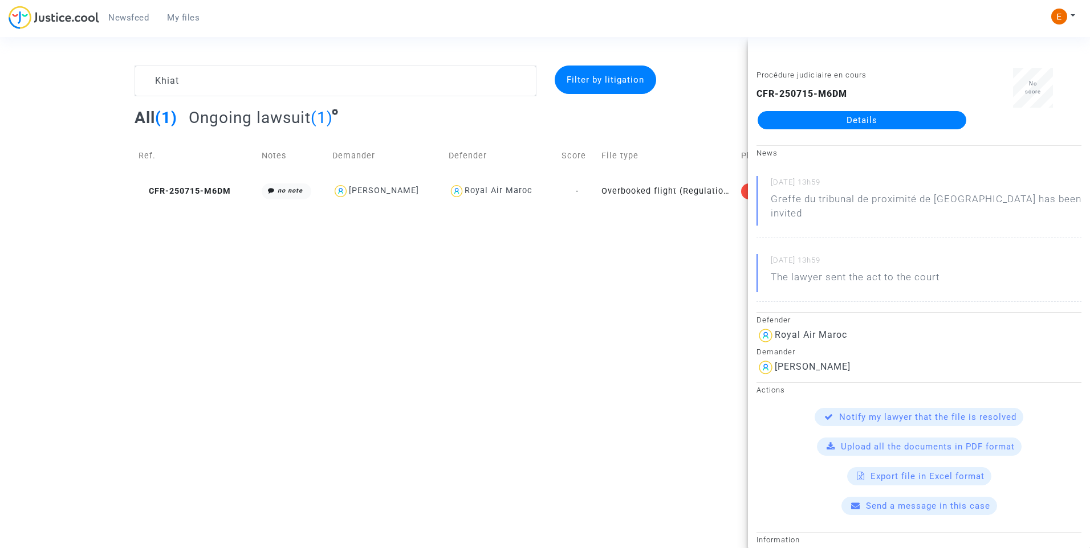
click at [846, 123] on link "Details" at bounding box center [861, 120] width 209 height 18
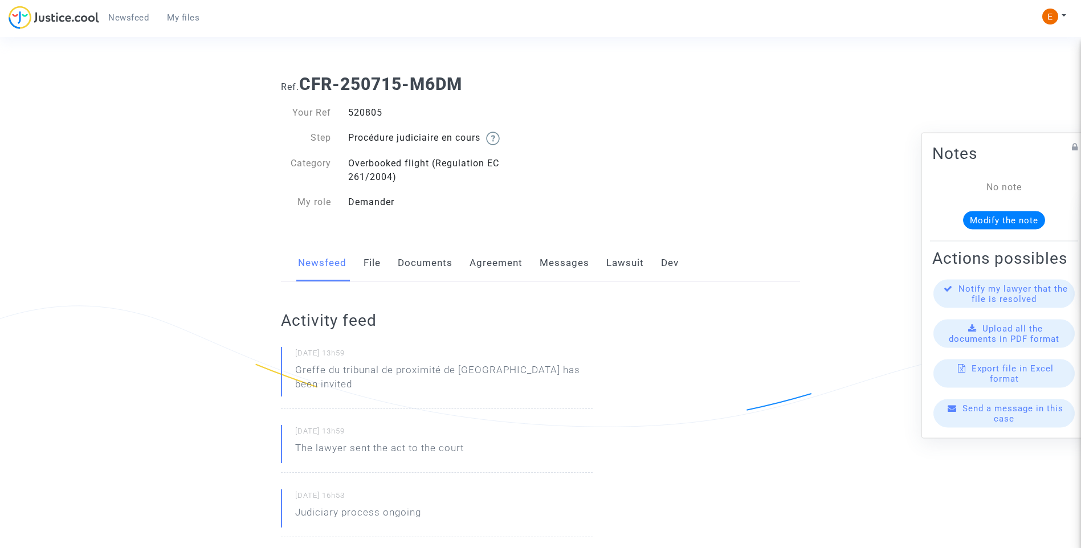
click at [558, 260] on link "Messages" at bounding box center [565, 263] width 50 height 38
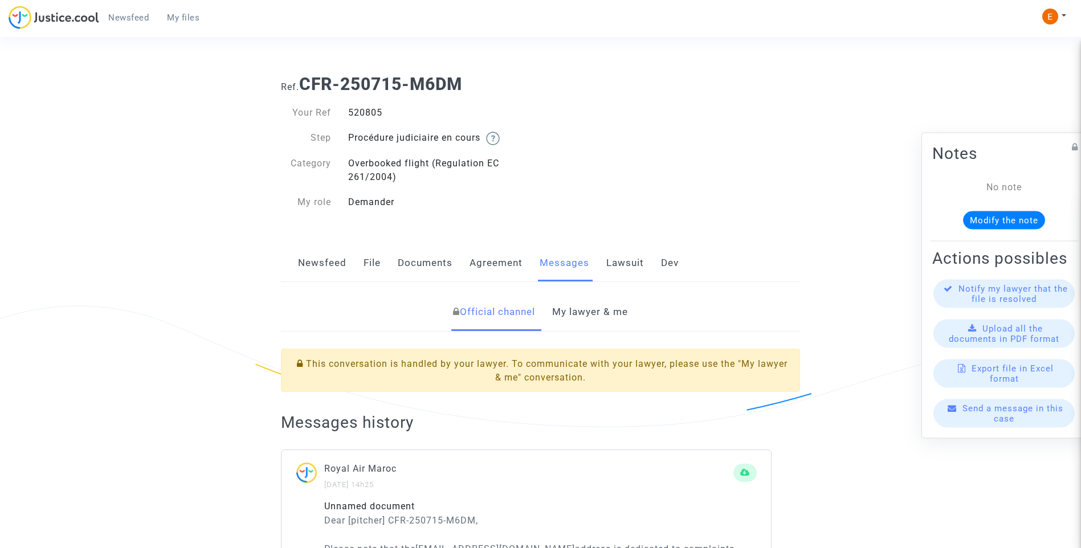
click at [592, 322] on link "My lawyer & me" at bounding box center [590, 312] width 76 height 38
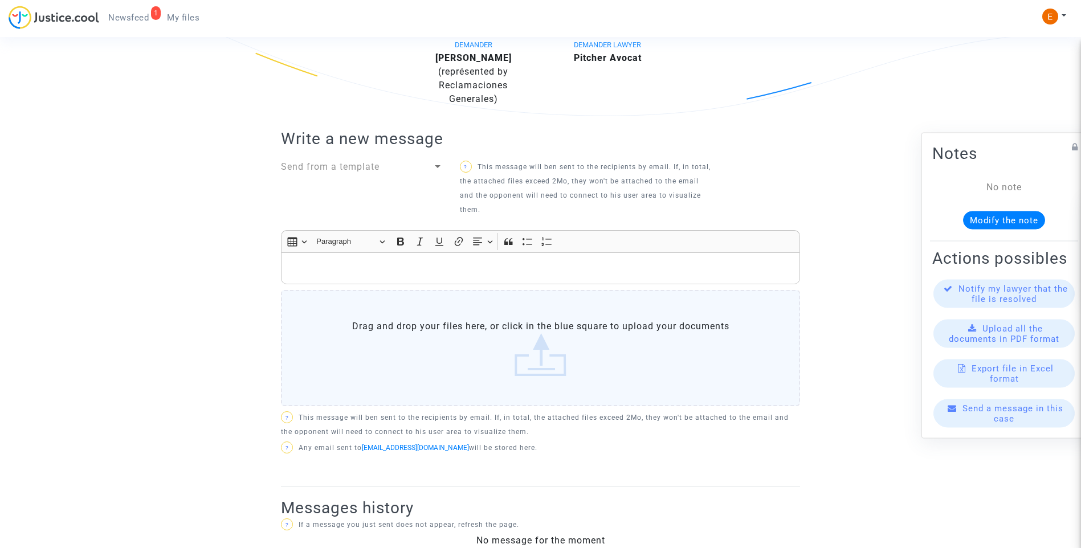
scroll to position [333, 0]
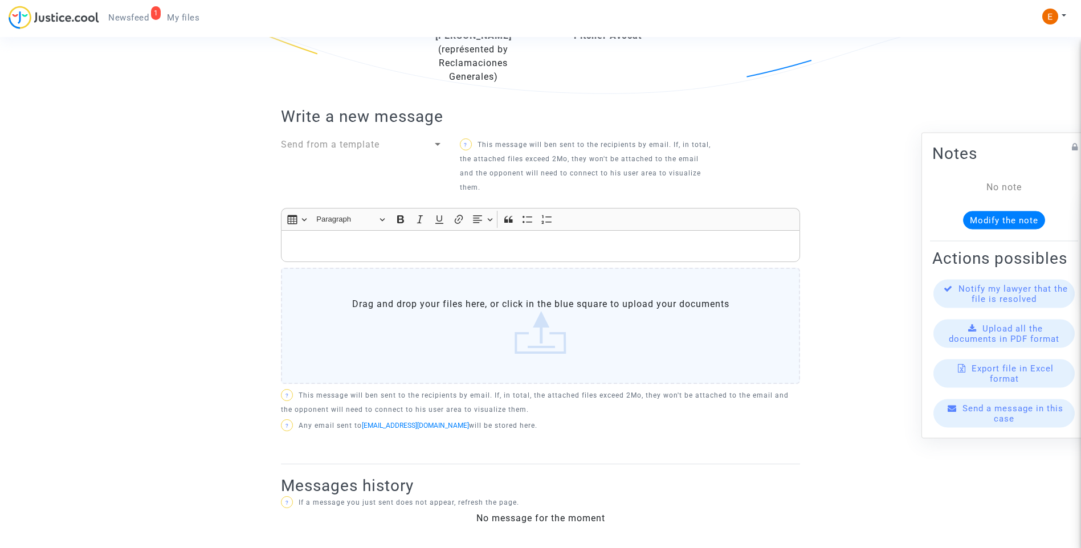
click at [435, 256] on div "Rich Text Editor, main" at bounding box center [540, 246] width 519 height 32
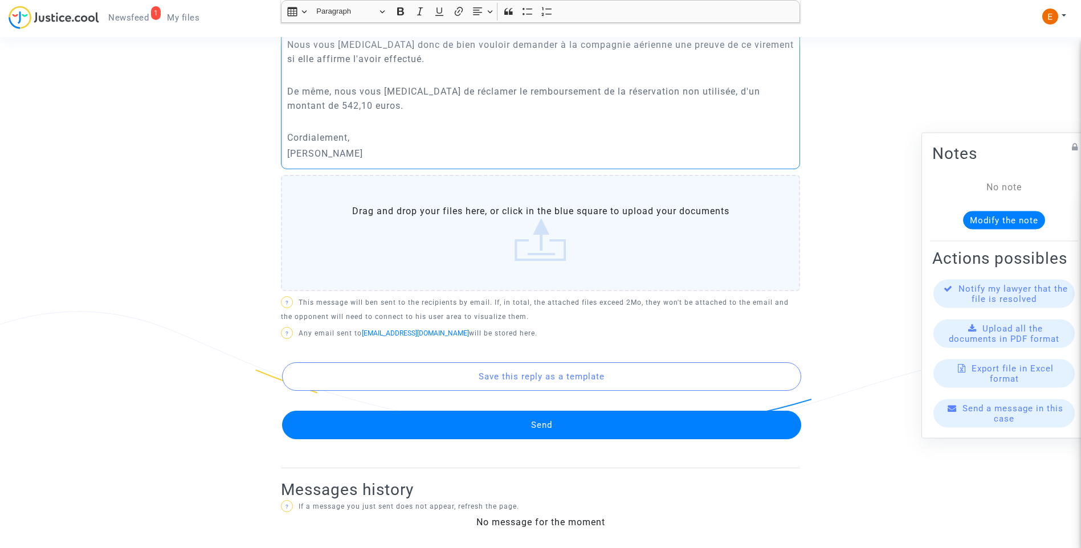
scroll to position [600, 0]
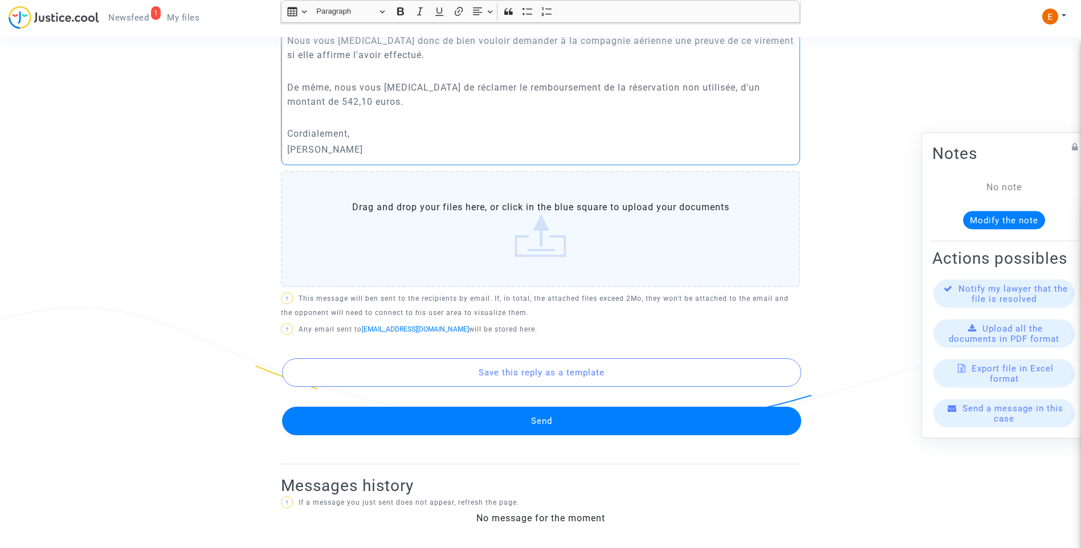
click at [568, 436] on div "DEMANDER [PERSON_NAME] (représented by Reclamaciones Generales) DEMANDER LAWYER…" at bounding box center [540, 106] width 519 height 715
click at [564, 426] on button "Send" at bounding box center [541, 421] width 519 height 28
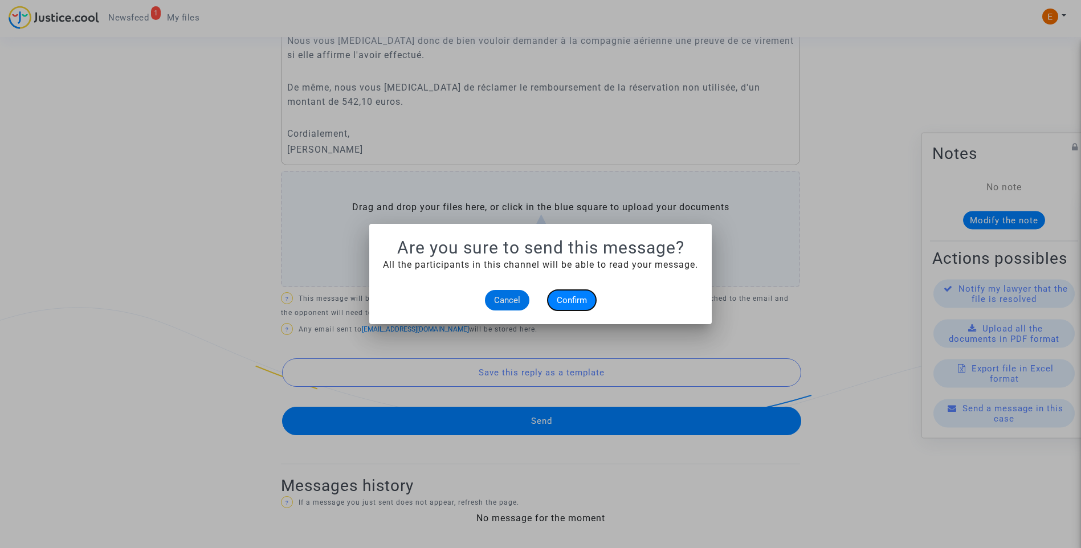
click at [577, 303] on span "Confirm" at bounding box center [572, 300] width 30 height 10
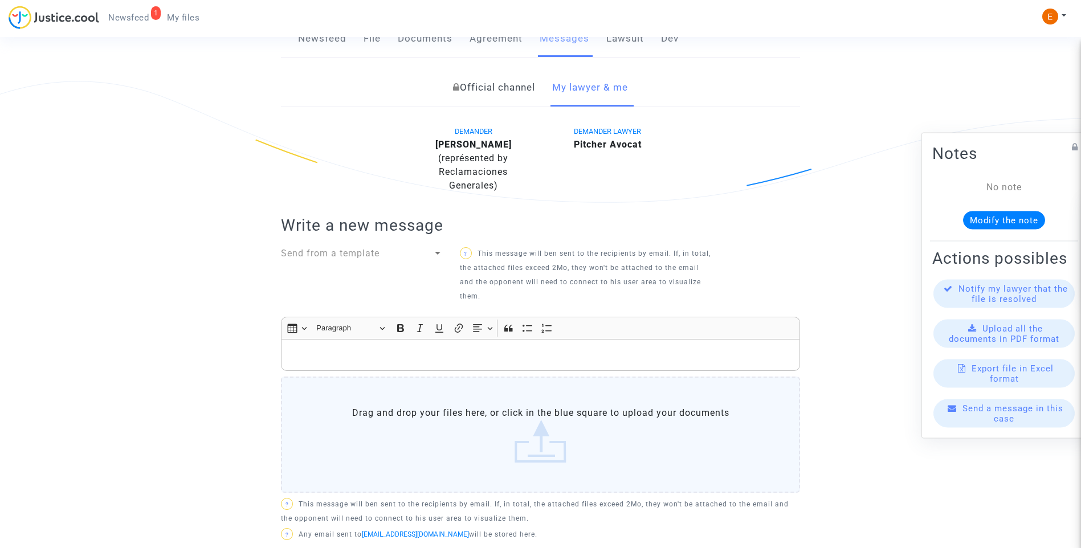
scroll to position [137, 0]
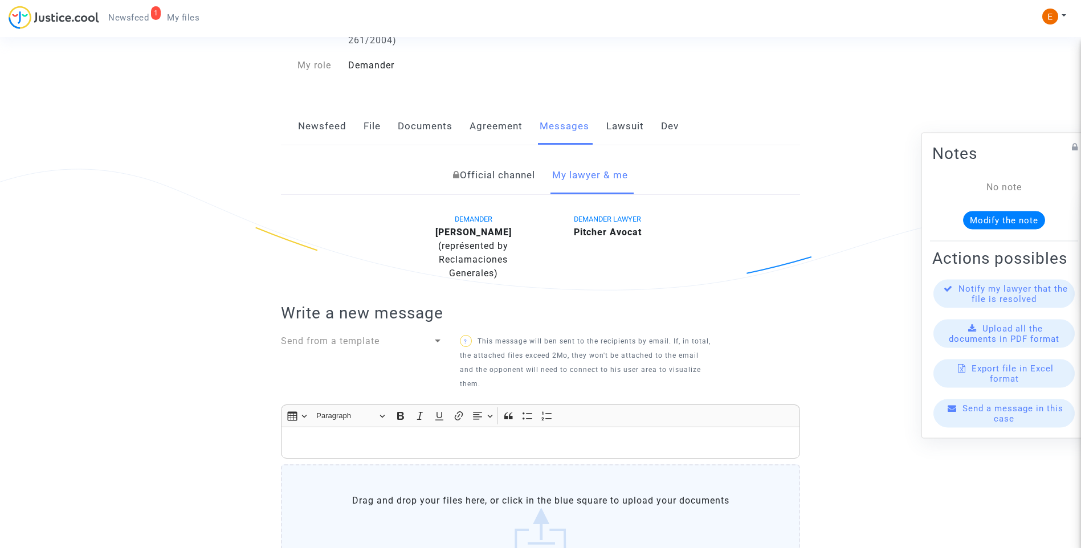
click at [139, 13] on span "Newsfeed" at bounding box center [128, 18] width 40 height 10
